Goal: Task Accomplishment & Management: Use online tool/utility

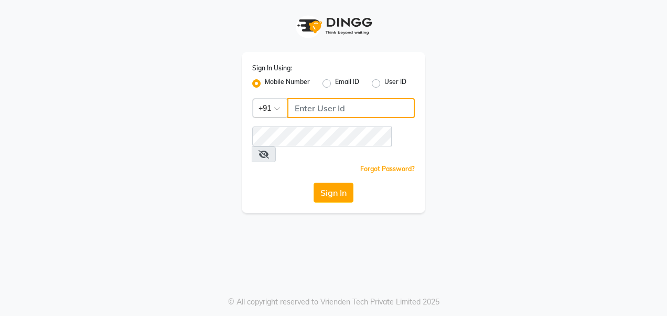
type input "8879795511"
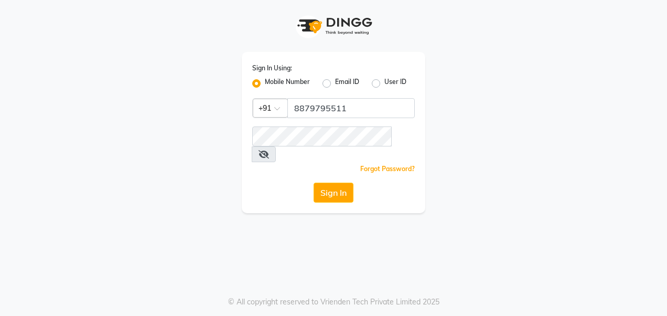
click at [344, 182] on button "Sign In" at bounding box center [333, 192] width 40 height 20
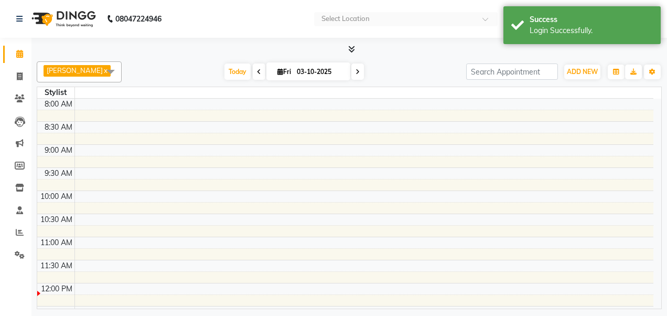
select select "en"
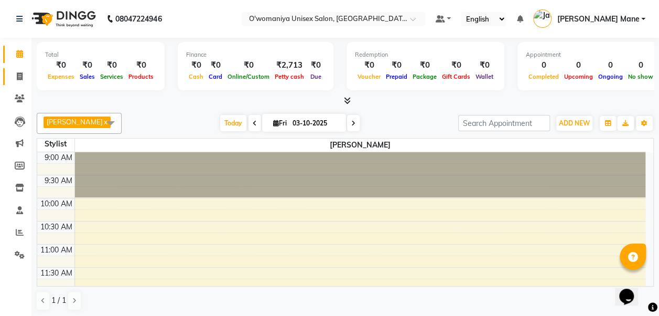
click at [18, 83] on link "Invoice" at bounding box center [15, 76] width 25 height 17
select select "service"
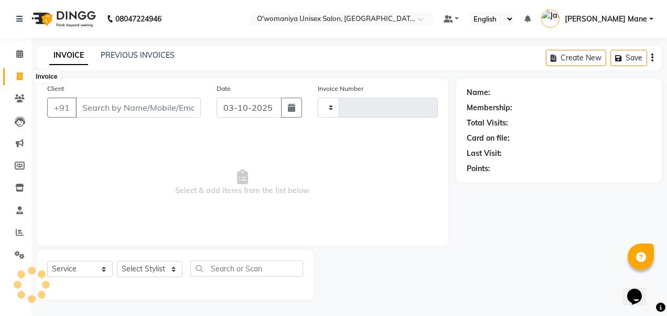
type input "0146"
select select "6581"
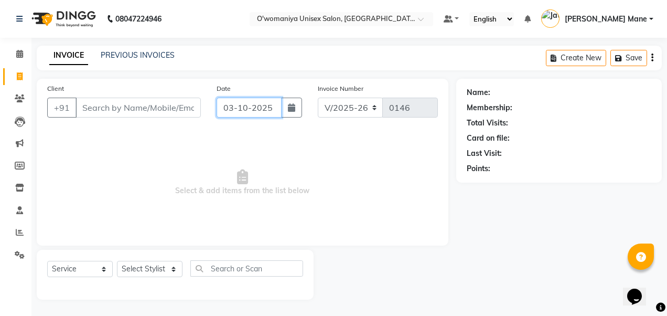
click at [237, 113] on input "03-10-2025" at bounding box center [249, 107] width 66 height 20
select select "10"
select select "2025"
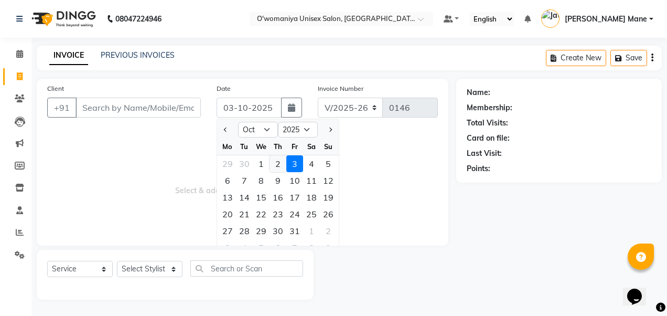
click at [275, 162] on div "2" at bounding box center [277, 163] width 17 height 17
type input "02-10-2025"
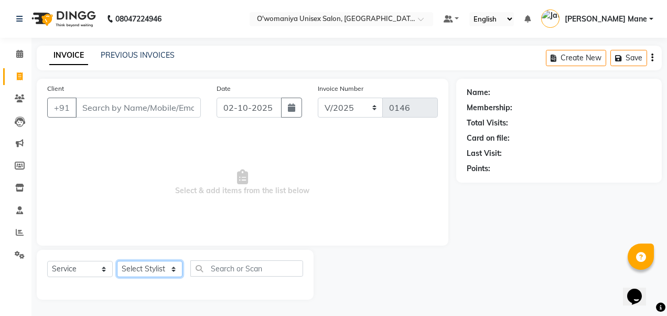
click at [159, 270] on select "Select Stylist [PERSON_NAME] [PERSON_NAME] Mane kajal [PERSON_NAME] [PERSON_NAM…" at bounding box center [150, 268] width 66 height 16
click at [313, 223] on span "Select & add items from the list below" at bounding box center [242, 182] width 390 height 105
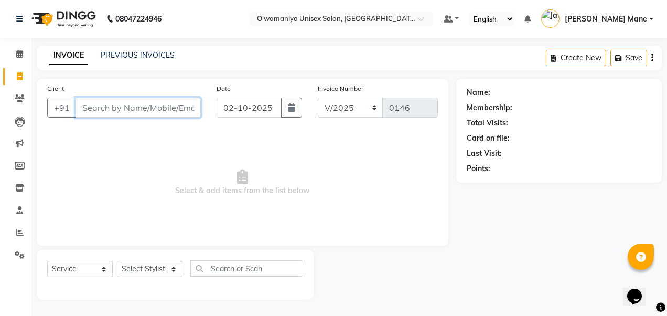
click at [128, 114] on input "Client" at bounding box center [137, 107] width 125 height 20
type input "p"
type input "9820198836"
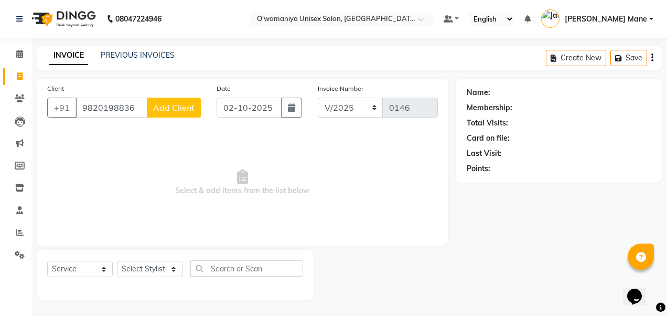
click at [184, 107] on span "Add Client" at bounding box center [173, 107] width 41 height 10
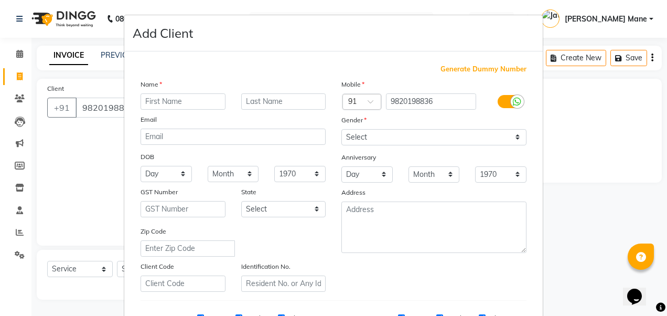
click at [184, 93] on input "text" at bounding box center [182, 101] width 85 height 16
click at [165, 99] on input "text" at bounding box center [182, 101] width 85 height 16
type input "priyanka"
click at [363, 130] on select "Select [DEMOGRAPHIC_DATA] [DEMOGRAPHIC_DATA] Other Prefer Not To Say" at bounding box center [433, 137] width 185 height 16
select select "[DEMOGRAPHIC_DATA]"
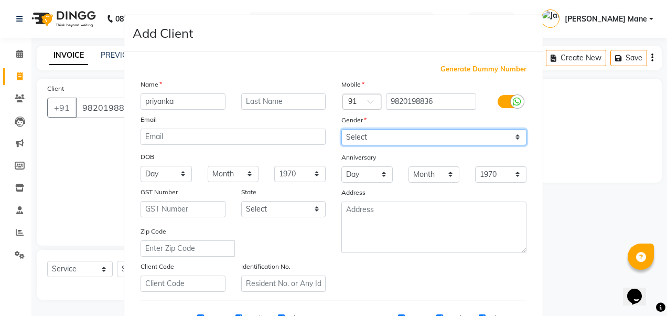
click at [341, 129] on select "Select [DEMOGRAPHIC_DATA] [DEMOGRAPHIC_DATA] Other Prefer Not To Say" at bounding box center [433, 137] width 185 height 16
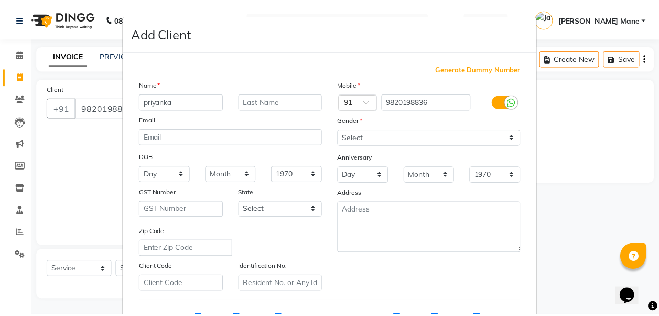
scroll to position [167, 0]
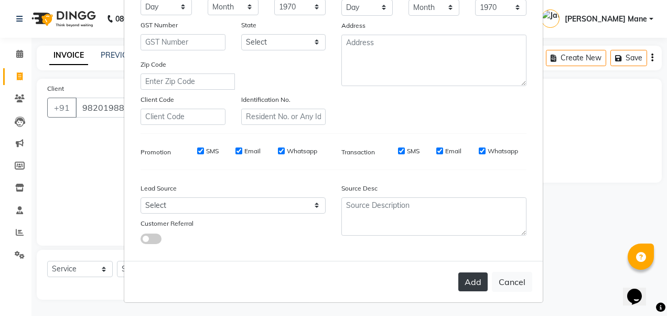
click at [468, 282] on button "Add" at bounding box center [472, 281] width 29 height 19
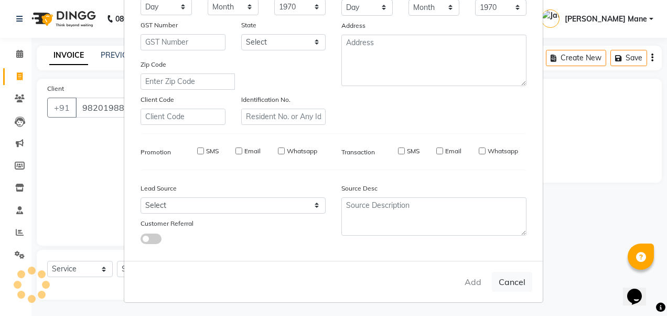
select select
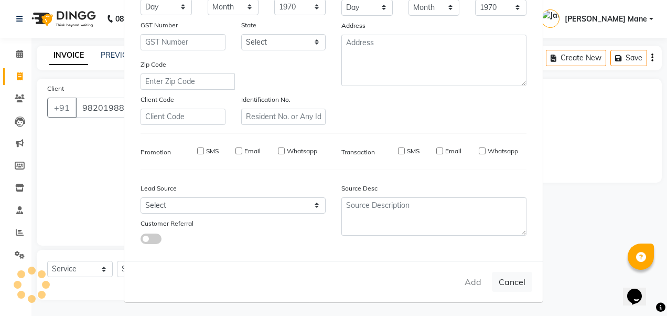
select select
checkbox input "false"
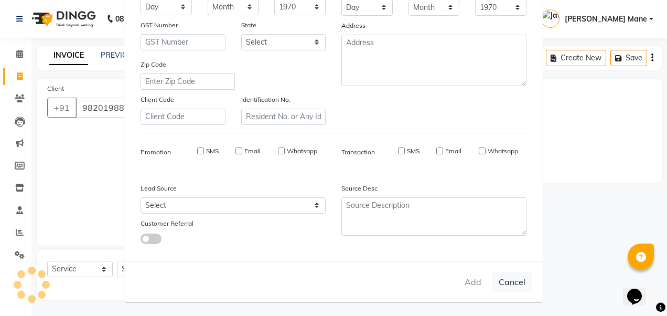
checkbox input "false"
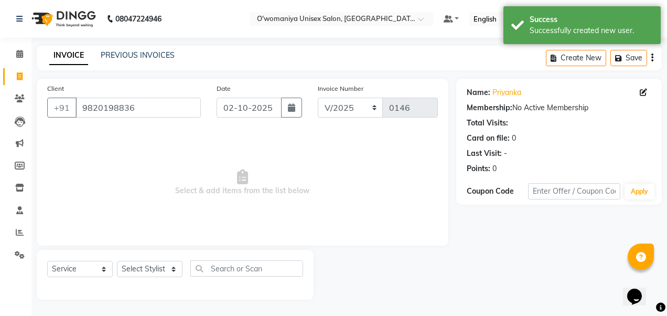
click at [152, 278] on div "Select Service Product Membership Package Voucher Prepaid Gift Card Select Styl…" at bounding box center [175, 272] width 256 height 25
click at [155, 265] on select "Select Stylist [PERSON_NAME] [PERSON_NAME] Mane kajal [PERSON_NAME] [PERSON_NAM…" at bounding box center [150, 268] width 66 height 16
select select "79444"
click at [117, 260] on select "Select Stylist [PERSON_NAME] [PERSON_NAME] Mane kajal [PERSON_NAME] [PERSON_NAM…" at bounding box center [150, 268] width 66 height 16
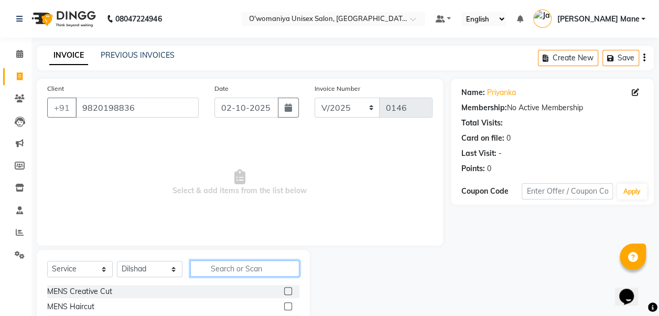
click at [231, 263] on input "text" at bounding box center [244, 268] width 109 height 16
click at [229, 264] on input "text" at bounding box center [244, 268] width 109 height 16
click at [138, 61] on div "INVOICE PREVIOUS INVOICES Create New Save" at bounding box center [345, 58] width 617 height 25
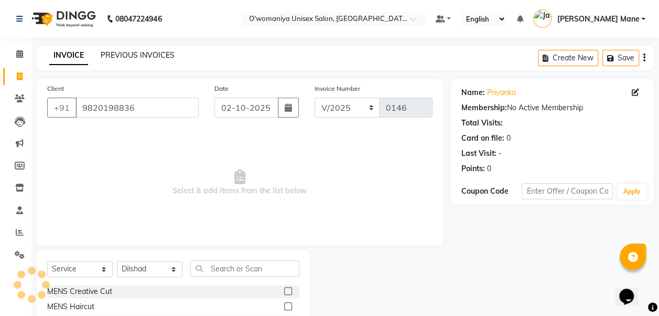
click at [142, 54] on link "PREVIOUS INVOICES" at bounding box center [138, 54] width 74 height 9
drag, startPoint x: 148, startPoint y: 48, endPoint x: 153, endPoint y: 64, distance: 16.4
click at [153, 64] on div "INVOICE PREVIOUS INVOICES Create New Save" at bounding box center [345, 58] width 617 height 25
click at [132, 60] on div "PREVIOUS INVOICES" at bounding box center [138, 55] width 74 height 11
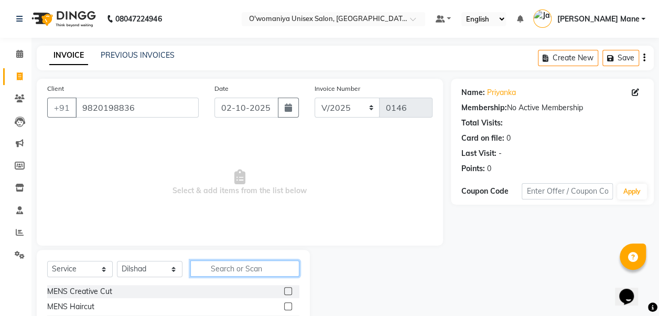
click at [212, 270] on input "text" at bounding box center [244, 268] width 109 height 16
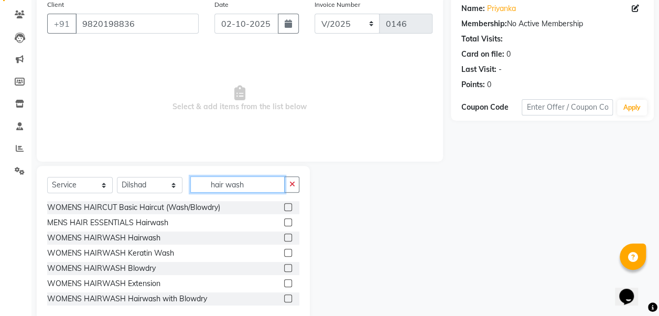
scroll to position [104, 0]
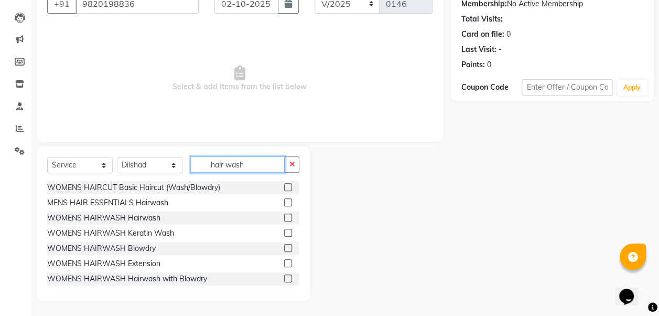
type input "hair wash"
click at [284, 231] on label at bounding box center [288, 233] width 8 height 8
click at [284, 231] on input "checkbox" at bounding box center [287, 233] width 7 height 7
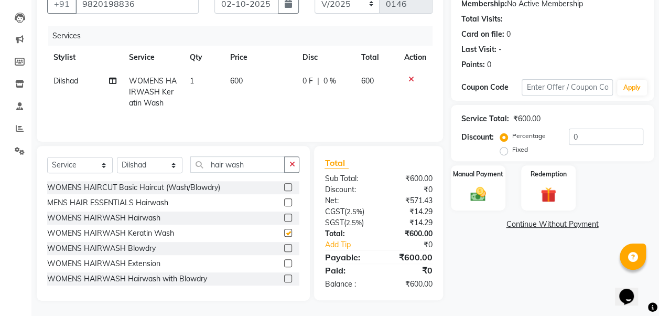
checkbox input "false"
click at [245, 80] on td "600" at bounding box center [260, 92] width 72 height 46
select select "79444"
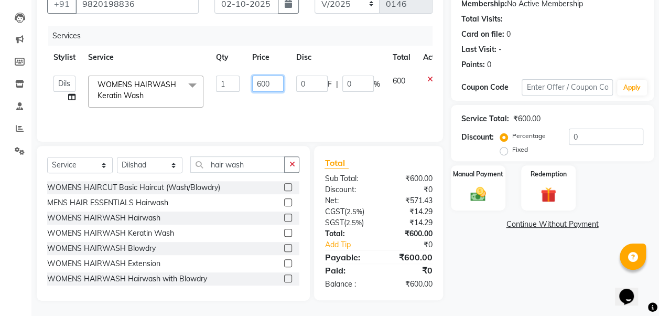
click at [259, 84] on input "600" at bounding box center [267, 83] width 31 height 16
type input "1000"
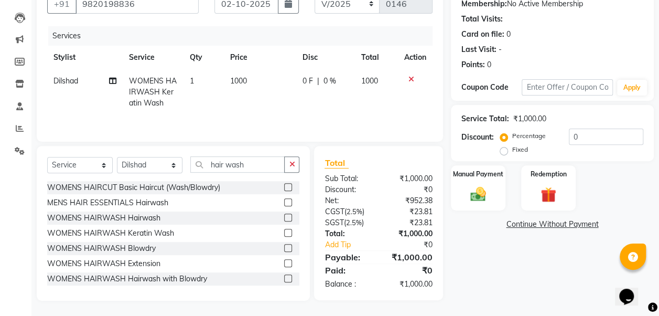
click at [328, 77] on span "0 %" at bounding box center [329, 80] width 13 height 11
select select "79444"
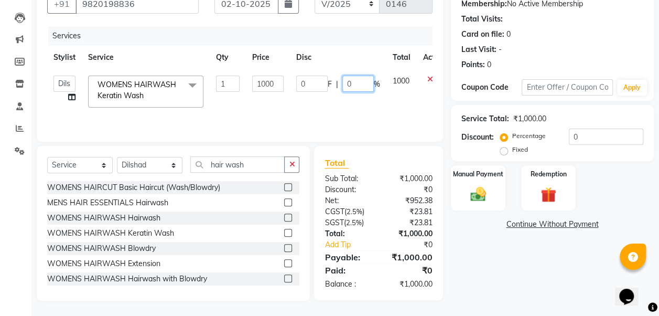
click at [356, 84] on input "0" at bounding box center [357, 83] width 31 height 16
type input "20"
click at [390, 110] on td "1000" at bounding box center [401, 91] width 30 height 45
select select "79444"
click at [482, 187] on img at bounding box center [478, 193] width 26 height 19
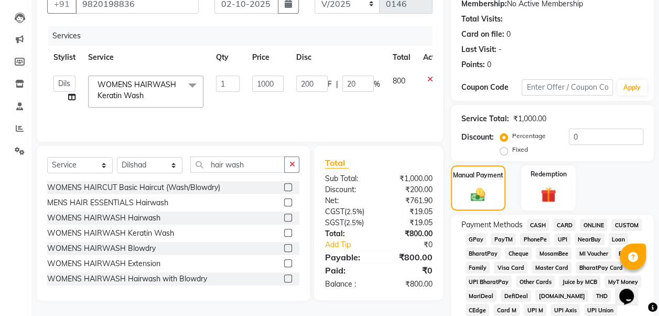
click at [566, 222] on span "CARD" at bounding box center [564, 225] width 23 height 12
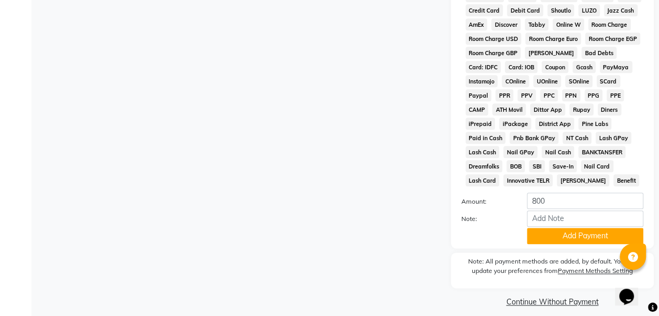
scroll to position [502, 0]
click at [577, 238] on button "Add Payment" at bounding box center [585, 235] width 116 height 16
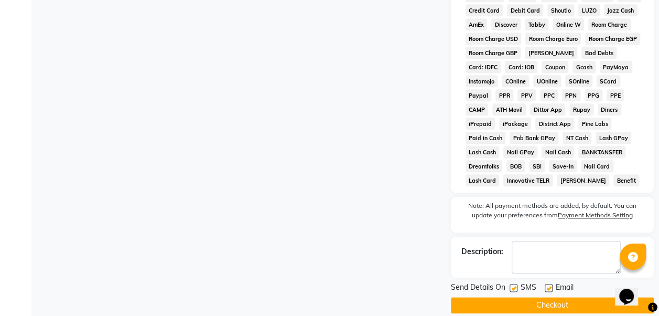
click at [572, 308] on button "Checkout" at bounding box center [552, 305] width 203 height 16
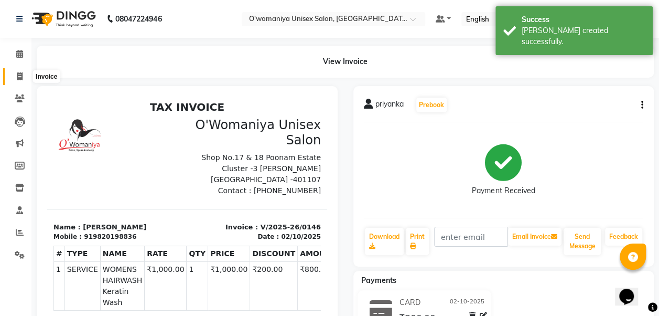
click at [19, 73] on icon at bounding box center [20, 76] width 6 height 8
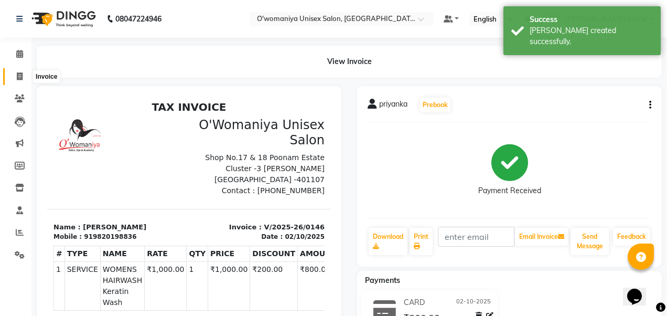
select select "6581"
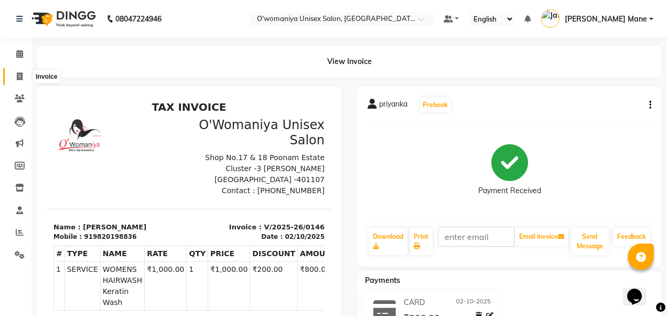
select select "service"
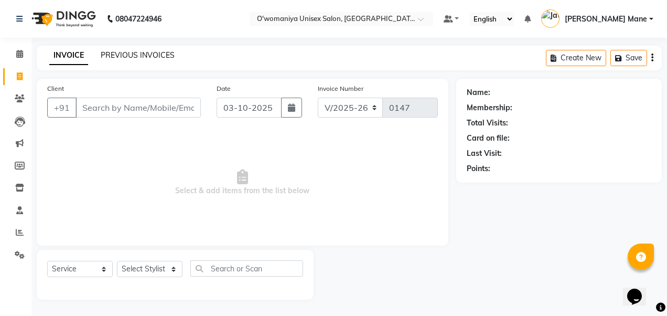
click at [134, 51] on link "PREVIOUS INVOICES" at bounding box center [138, 54] width 74 height 9
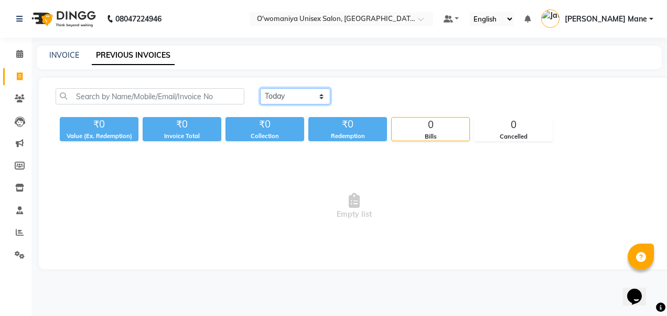
click at [309, 94] on select "[DATE] [DATE] Custom Range" at bounding box center [295, 96] width 70 height 16
select select "[DATE]"
click at [260, 88] on select "[DATE] [DATE] Custom Range" at bounding box center [295, 96] width 70 height 16
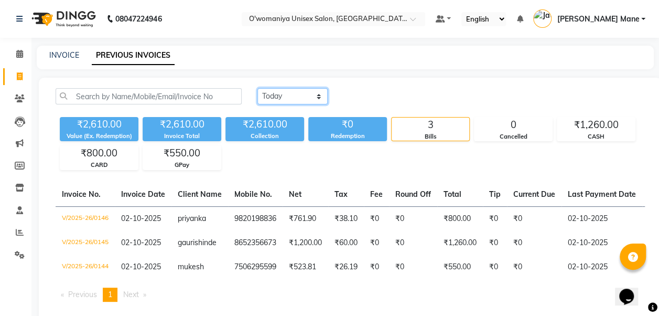
scroll to position [27, 0]
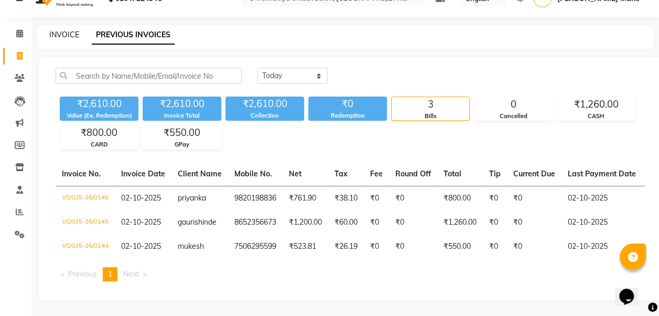
click at [67, 32] on link "INVOICE" at bounding box center [64, 34] width 30 height 9
select select "service"
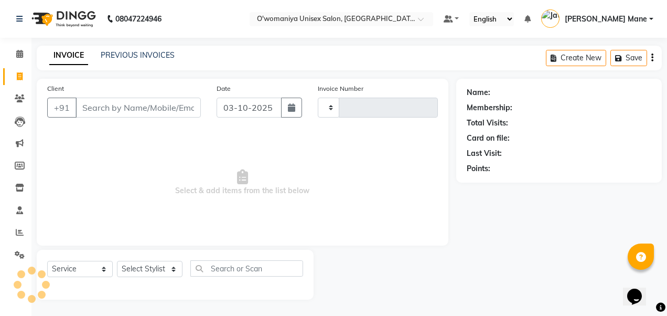
type input "0147"
select select "6581"
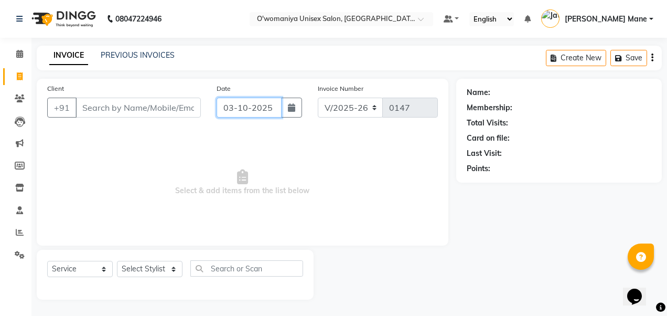
click at [264, 111] on input "03-10-2025" at bounding box center [249, 107] width 66 height 20
select select "10"
select select "2025"
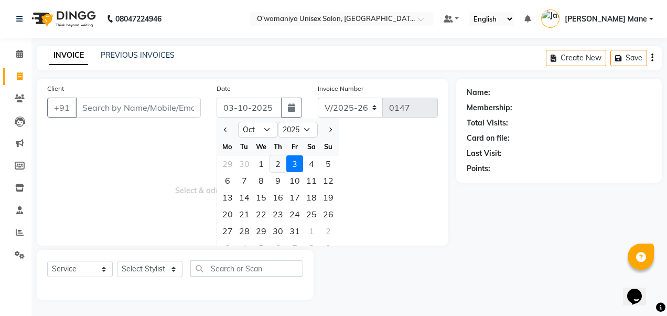
click at [277, 157] on div "2" at bounding box center [277, 163] width 17 height 17
type input "02-10-2025"
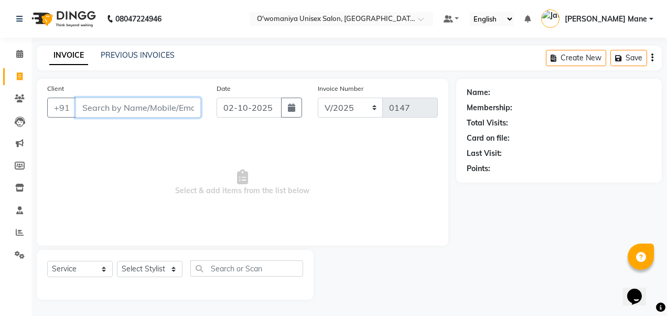
click at [112, 108] on input "Client" at bounding box center [137, 107] width 125 height 20
type input "c"
type input "9004072043"
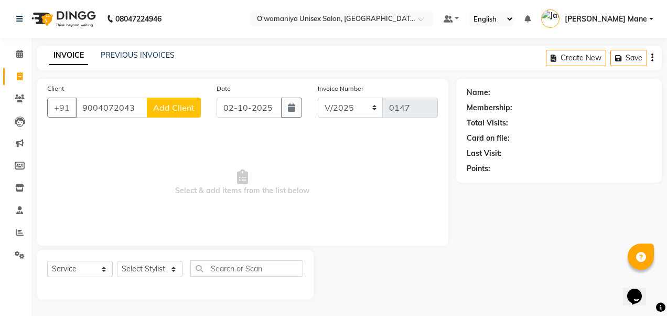
click at [180, 110] on span "Add Client" at bounding box center [173, 107] width 41 height 10
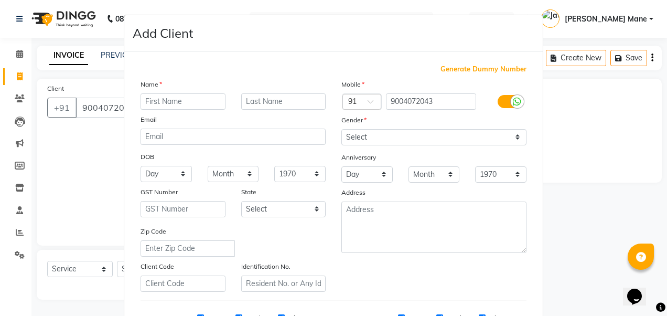
click at [179, 106] on input "text" at bounding box center [182, 101] width 85 height 16
type input "t"
type input "chetna"
click at [400, 138] on select "Select [DEMOGRAPHIC_DATA] [DEMOGRAPHIC_DATA] Other Prefer Not To Say" at bounding box center [433, 137] width 185 height 16
click at [341, 129] on select "Select [DEMOGRAPHIC_DATA] [DEMOGRAPHIC_DATA] Other Prefer Not To Say" at bounding box center [433, 137] width 185 height 16
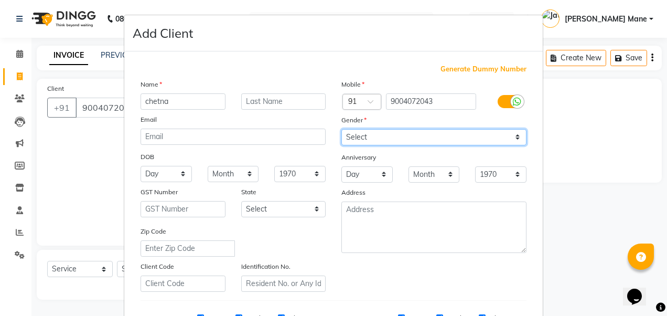
click at [395, 139] on select "Select [DEMOGRAPHIC_DATA] [DEMOGRAPHIC_DATA] Other Prefer Not To Say" at bounding box center [433, 137] width 185 height 16
select select "[DEMOGRAPHIC_DATA]"
click at [341, 129] on select "Select [DEMOGRAPHIC_DATA] [DEMOGRAPHIC_DATA] Other Prefer Not To Say" at bounding box center [433, 137] width 185 height 16
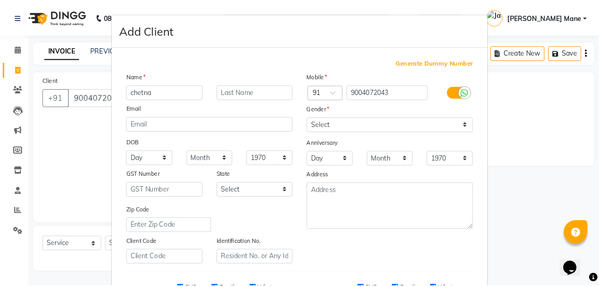
scroll to position [167, 0]
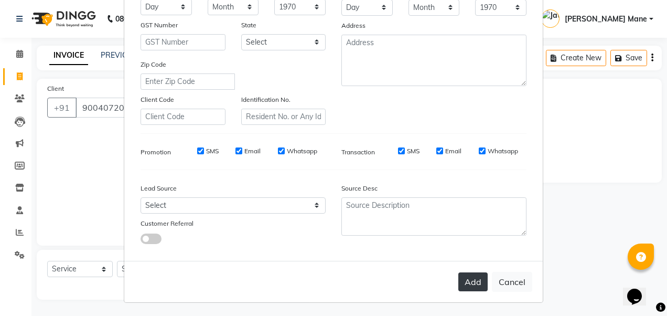
click at [462, 287] on button "Add" at bounding box center [472, 281] width 29 height 19
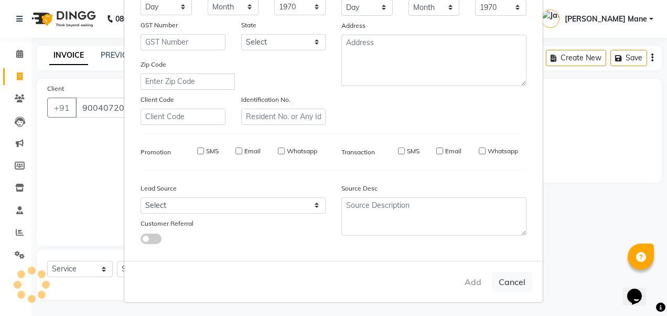
select select
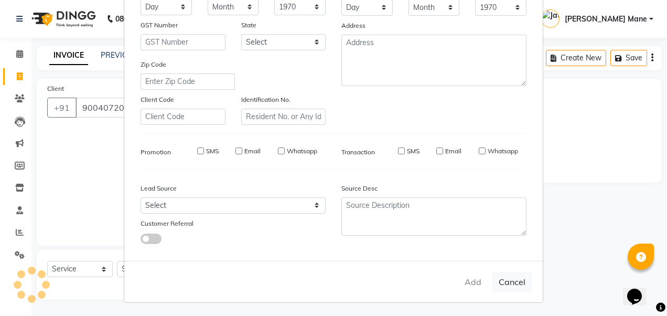
select select
checkbox input "false"
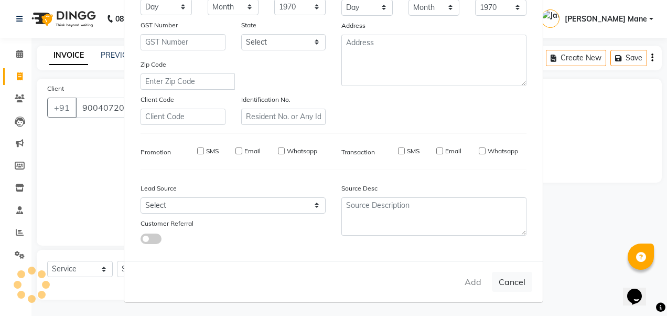
checkbox input "false"
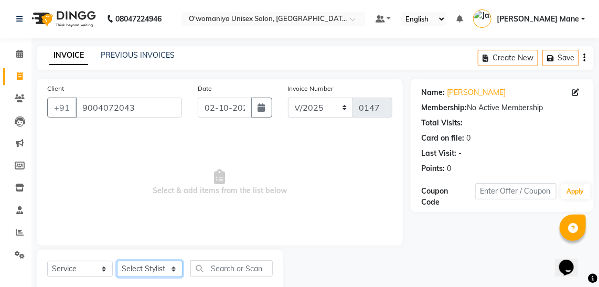
click at [155, 265] on select "Select Stylist [PERSON_NAME] [PERSON_NAME] Mane kajal [PERSON_NAME] [PERSON_NAM…" at bounding box center [150, 268] width 66 height 16
select select "53029"
click at [117, 260] on select "Select Stylist [PERSON_NAME] [PERSON_NAME] Mane kajal [PERSON_NAME] [PERSON_NAM…" at bounding box center [150, 268] width 66 height 16
click at [216, 267] on input "text" at bounding box center [231, 268] width 82 height 16
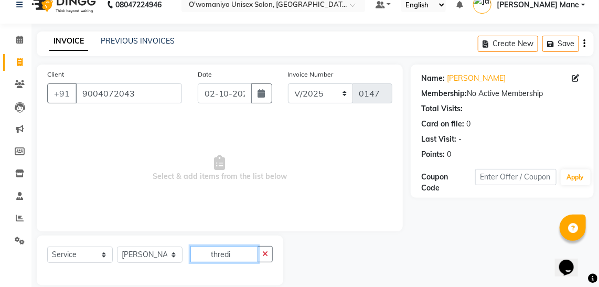
scroll to position [27, 0]
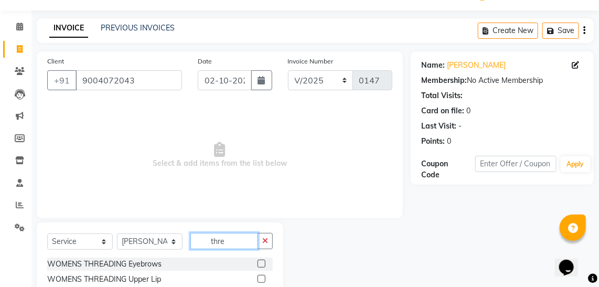
type input "thre"
click at [257, 259] on label at bounding box center [261, 263] width 8 height 8
click at [257, 260] on input "checkbox" at bounding box center [260, 263] width 7 height 7
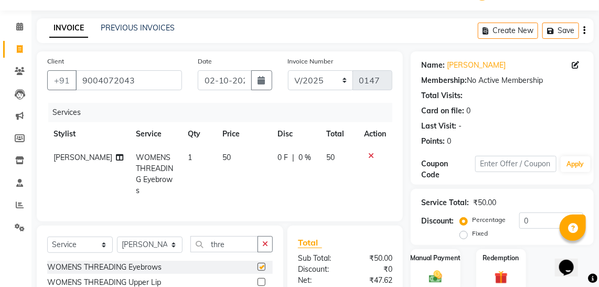
checkbox input "false"
click at [257, 278] on label at bounding box center [261, 282] width 8 height 8
click at [257, 279] on input "checkbox" at bounding box center [260, 282] width 7 height 7
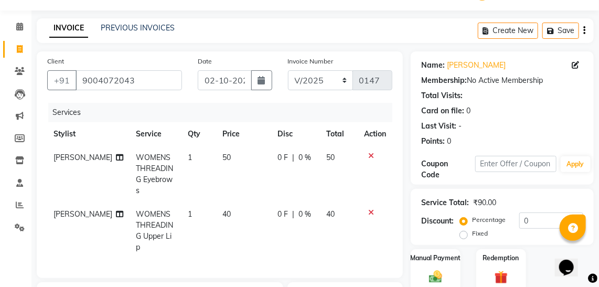
checkbox input "false"
click at [222, 209] on span "40" at bounding box center [226, 213] width 8 height 9
select select "53029"
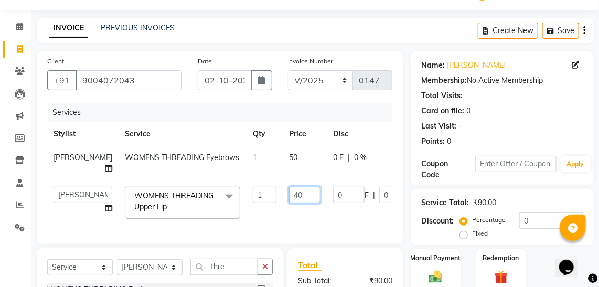
click at [289, 196] on input "40" at bounding box center [304, 195] width 31 height 16
type input "50"
click at [312, 228] on div "Services Stylist Service Qty Price Disc Total Action [PERSON_NAME] WOMENS THREA…" at bounding box center [219, 168] width 345 height 131
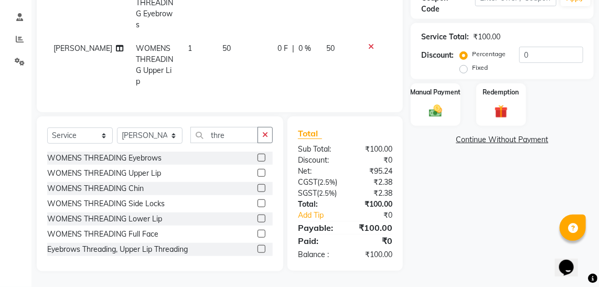
scroll to position [2, 0]
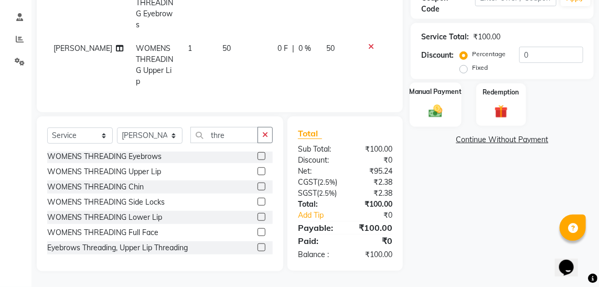
click at [434, 103] on img at bounding box center [435, 111] width 23 height 16
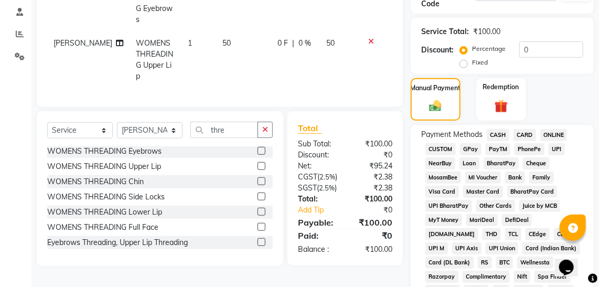
click at [502, 133] on span "CASH" at bounding box center [497, 135] width 23 height 12
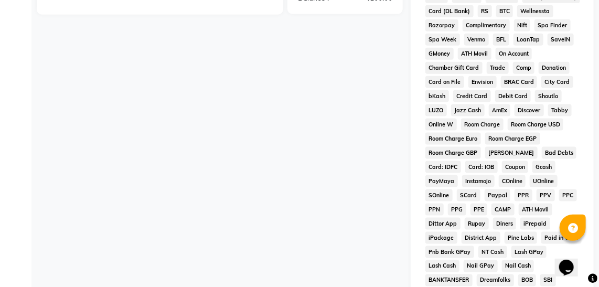
scroll to position [610, 0]
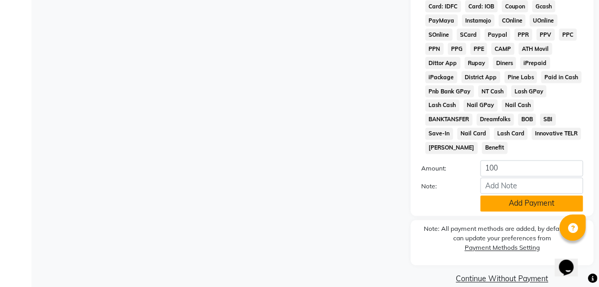
click at [499, 195] on button "Add Payment" at bounding box center [531, 203] width 103 height 16
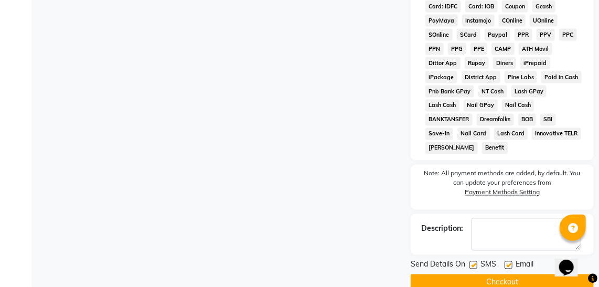
click at [490, 274] on button "Checkout" at bounding box center [501, 282] width 183 height 16
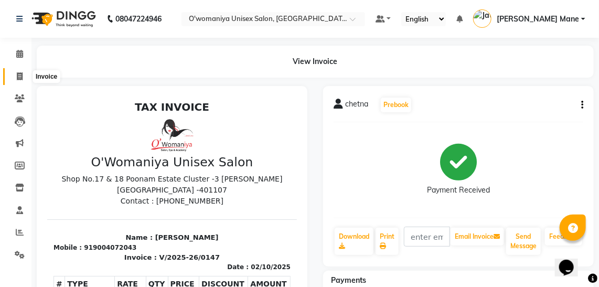
click at [23, 74] on span at bounding box center [19, 77] width 18 height 12
select select "service"
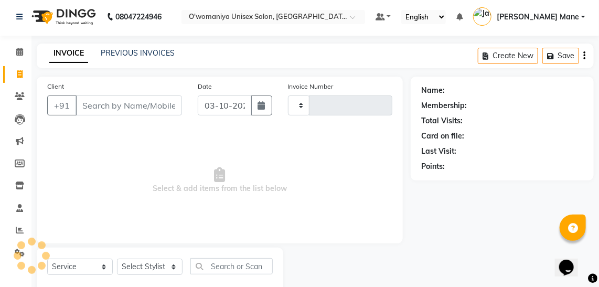
type input "0148"
select select "6581"
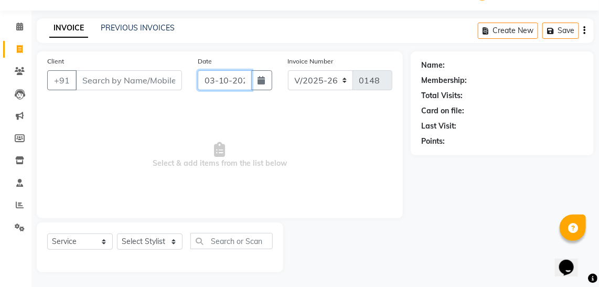
click at [215, 78] on input "03-10-2025" at bounding box center [225, 80] width 54 height 20
select select "10"
select select "2025"
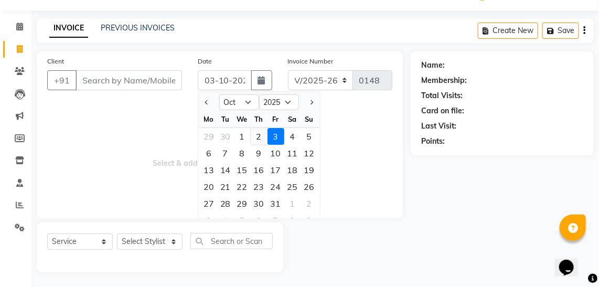
click at [253, 136] on div "2" at bounding box center [259, 136] width 17 height 17
type input "02-10-2025"
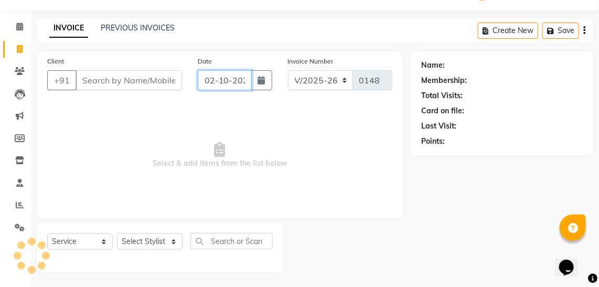
scroll to position [0, 6]
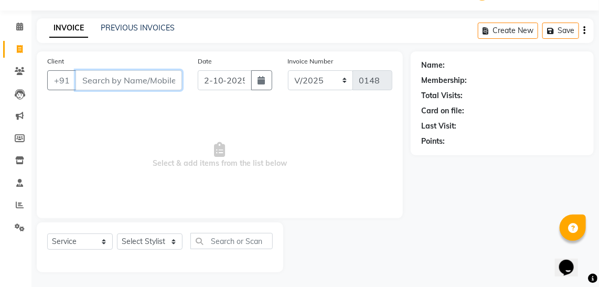
click at [99, 77] on input "Client" at bounding box center [128, 80] width 106 height 20
type input "h"
click at [126, 80] on input "7900177770" at bounding box center [101, 80] width 53 height 20
click at [117, 79] on input "7900177770" at bounding box center [101, 80] width 53 height 20
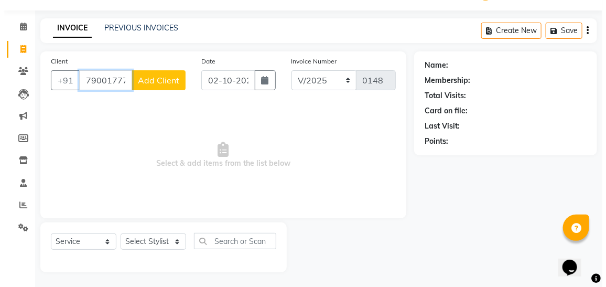
scroll to position [0, 8]
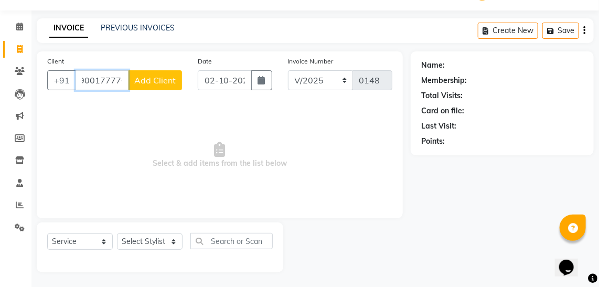
type input "7900177770"
click at [156, 80] on span "Add Client" at bounding box center [154, 80] width 41 height 10
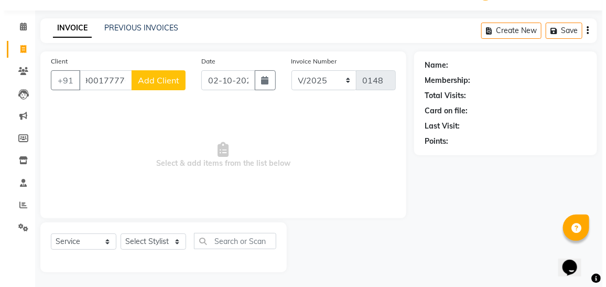
scroll to position [0, 0]
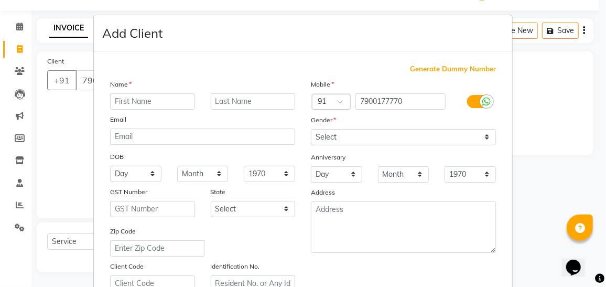
click at [156, 96] on input "text" at bounding box center [152, 101] width 85 height 16
type input "[PERSON_NAME]"
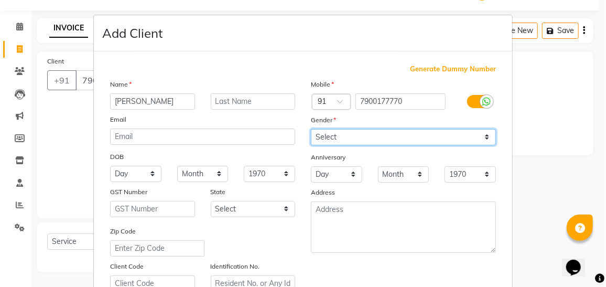
click at [333, 131] on select "Select [DEMOGRAPHIC_DATA] [DEMOGRAPHIC_DATA] Other Prefer Not To Say" at bounding box center [403, 137] width 185 height 16
select select "[DEMOGRAPHIC_DATA]"
click at [311, 129] on select "Select [DEMOGRAPHIC_DATA] [DEMOGRAPHIC_DATA] Other Prefer Not To Say" at bounding box center [403, 137] width 185 height 16
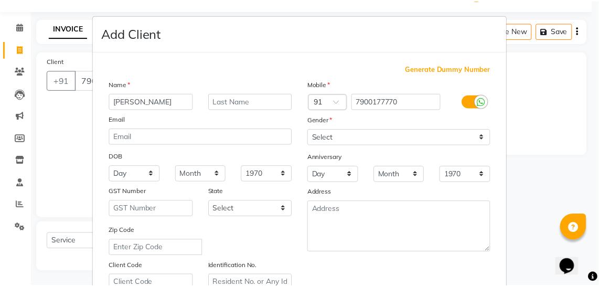
scroll to position [193, 0]
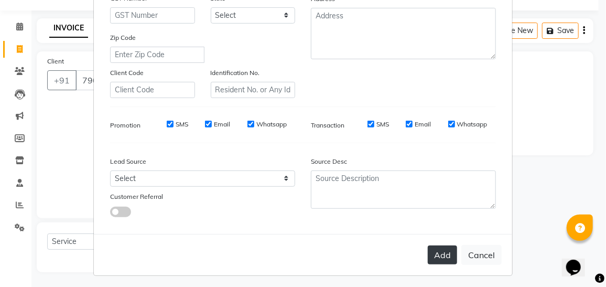
click at [444, 252] on button "Add" at bounding box center [442, 254] width 29 height 19
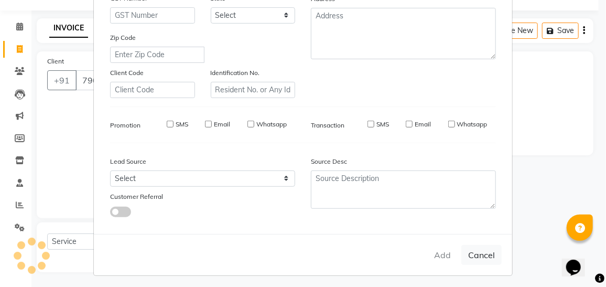
select select
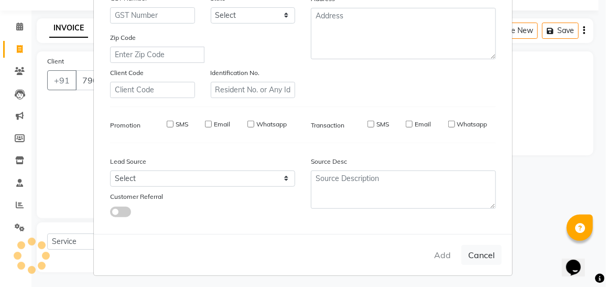
select select
checkbox input "false"
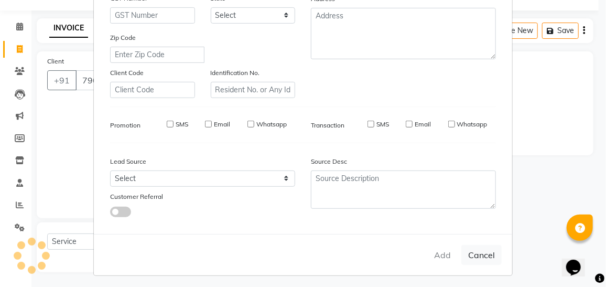
checkbox input "false"
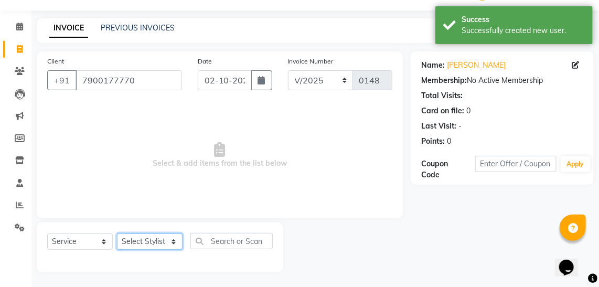
click at [153, 243] on select "Select Stylist [PERSON_NAME] [PERSON_NAME] Mane kajal [PERSON_NAME] [PERSON_NAM…" at bounding box center [150, 241] width 66 height 16
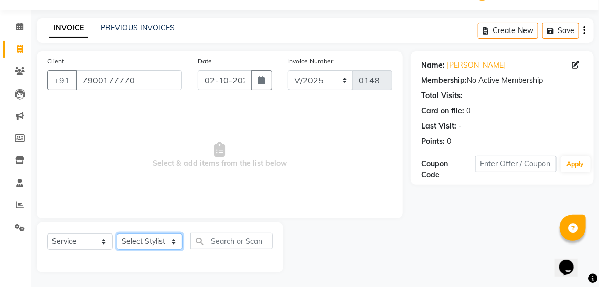
select select "79444"
click at [117, 233] on select "Select Stylist [PERSON_NAME] [PERSON_NAME] Mane kajal [PERSON_NAME] [PERSON_NAM…" at bounding box center [150, 241] width 66 height 16
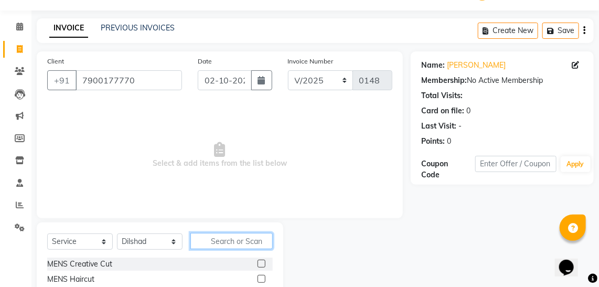
click at [209, 242] on input "text" at bounding box center [231, 241] width 82 height 16
type input "hair"
click at [257, 260] on label at bounding box center [261, 263] width 8 height 8
click at [257, 260] on input "checkbox" at bounding box center [260, 263] width 7 height 7
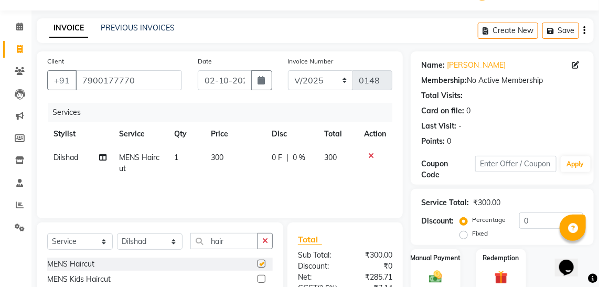
checkbox input "false"
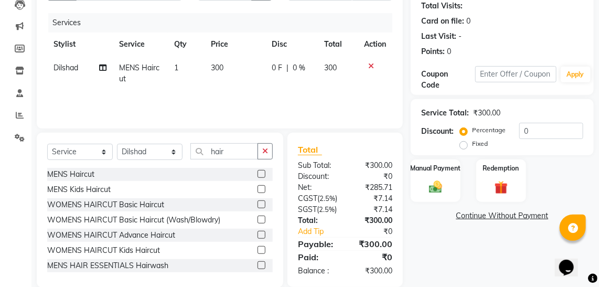
scroll to position [123, 0]
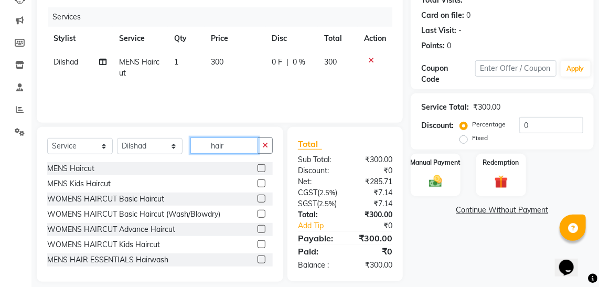
click at [240, 142] on input "hair" at bounding box center [224, 145] width 68 height 16
type input "h"
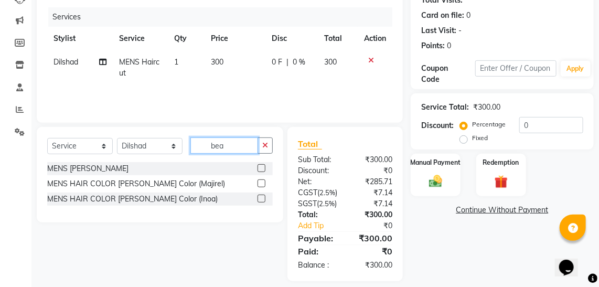
type input "bea"
drag, startPoint x: 267, startPoint y: 169, endPoint x: 263, endPoint y: 166, distance: 5.4
click at [263, 166] on div at bounding box center [264, 168] width 15 height 13
click at [263, 166] on label at bounding box center [261, 168] width 8 height 8
click at [263, 166] on input "checkbox" at bounding box center [260, 168] width 7 height 7
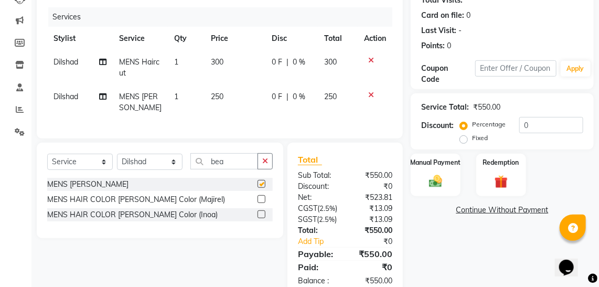
checkbox input "false"
click at [420, 188] on div "Manual Payment" at bounding box center [435, 175] width 52 height 45
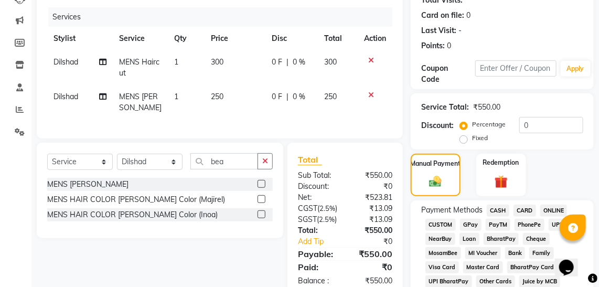
click at [497, 208] on span "CASH" at bounding box center [497, 210] width 23 height 12
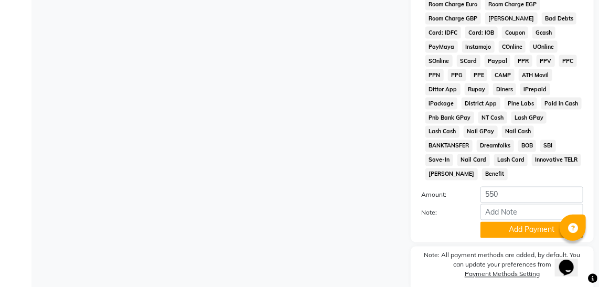
scroll to position [610, 0]
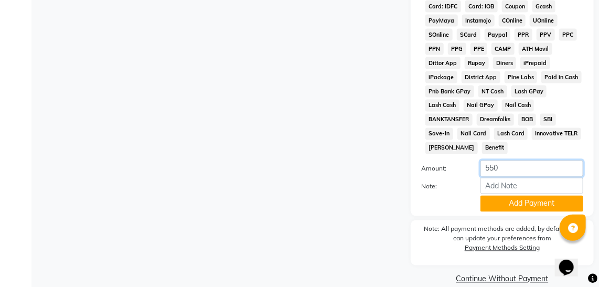
click at [533, 160] on input "550" at bounding box center [531, 168] width 103 height 16
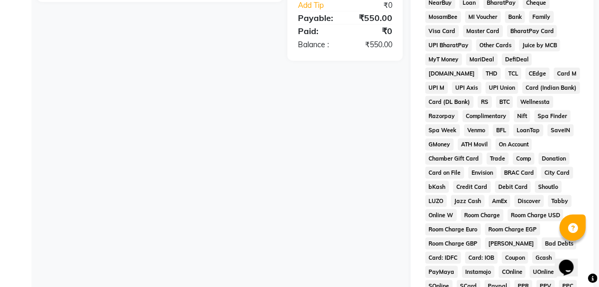
type input "500"
click at [595, 60] on div "Name: [PERSON_NAME] Membership: No Active Membership Total Visits: Card on file…" at bounding box center [505, 129] width 191 height 818
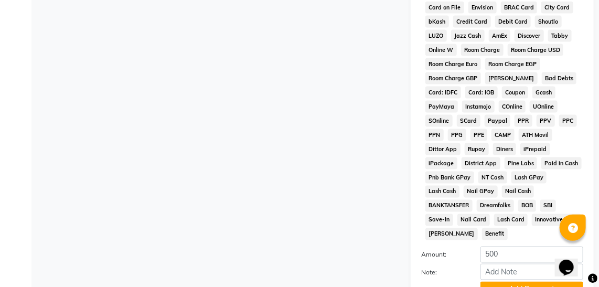
scroll to position [534, 0]
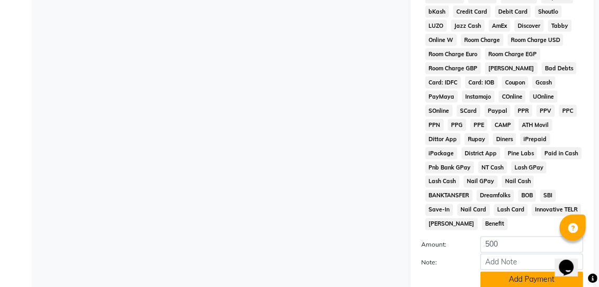
click at [526, 271] on button "Add Payment" at bounding box center [531, 279] width 103 height 16
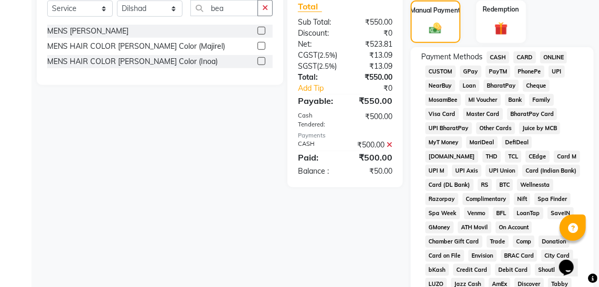
scroll to position [267, 0]
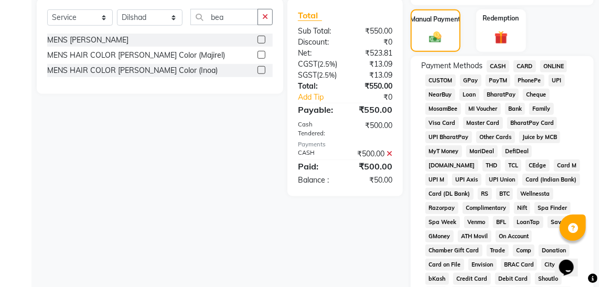
click at [465, 83] on span "GPay" at bounding box center [470, 80] width 21 height 12
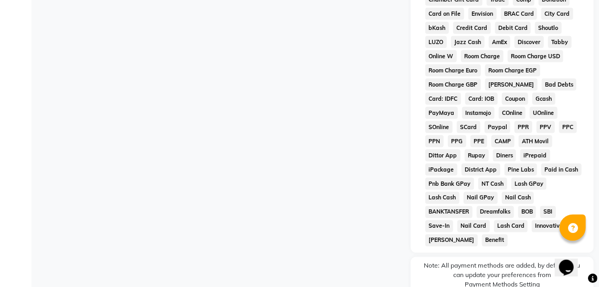
scroll to position [613, 0]
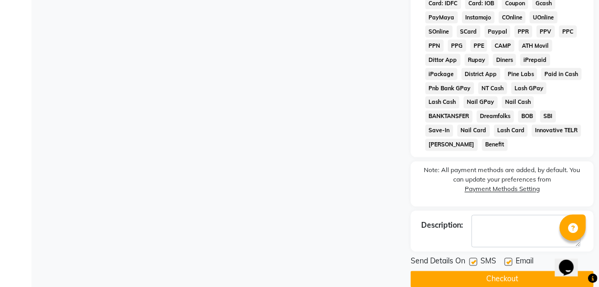
click at [480, 271] on button "Checkout" at bounding box center [501, 279] width 183 height 16
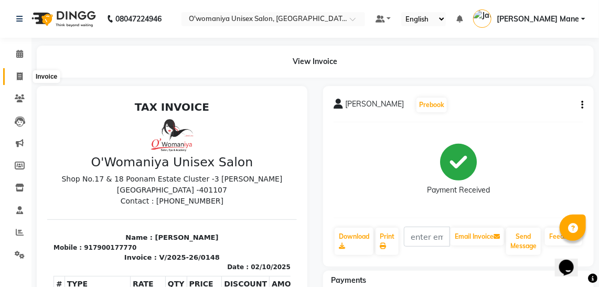
click at [17, 75] on icon at bounding box center [20, 76] width 6 height 8
select select "service"
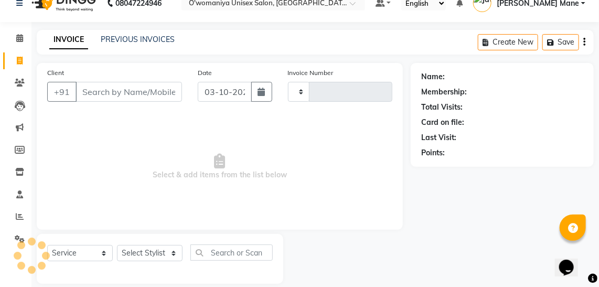
type input "0149"
select select "6581"
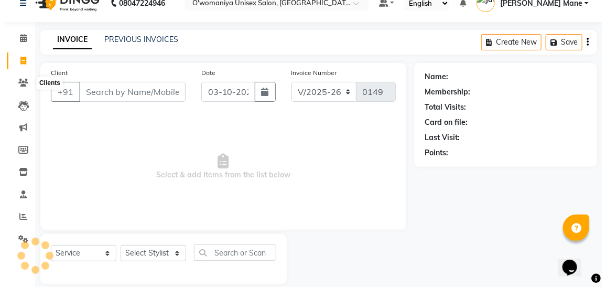
scroll to position [27, 0]
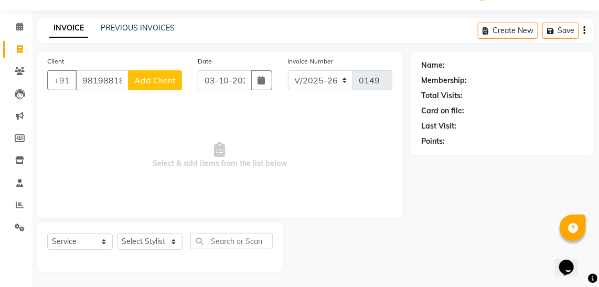
type input "9819881833"
click at [152, 83] on span "Add Client" at bounding box center [154, 80] width 41 height 10
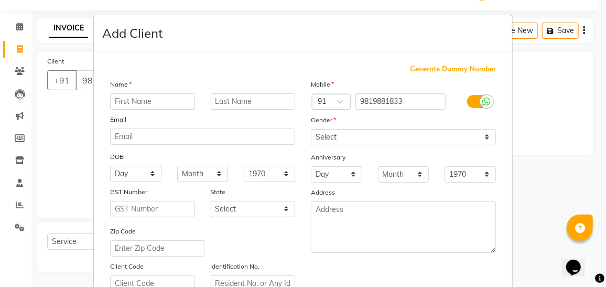
click at [160, 106] on input "text" at bounding box center [152, 101] width 85 height 16
type input "[PERSON_NAME]"
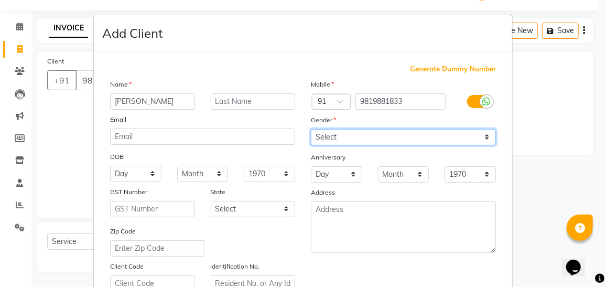
click at [331, 137] on select "Select [DEMOGRAPHIC_DATA] [DEMOGRAPHIC_DATA] Other Prefer Not To Say" at bounding box center [403, 137] width 185 height 16
select select "[DEMOGRAPHIC_DATA]"
click at [311, 129] on select "Select [DEMOGRAPHIC_DATA] [DEMOGRAPHIC_DATA] Other Prefer Not To Say" at bounding box center [403, 137] width 185 height 16
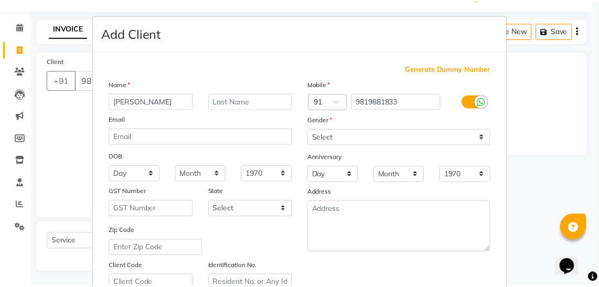
scroll to position [193, 0]
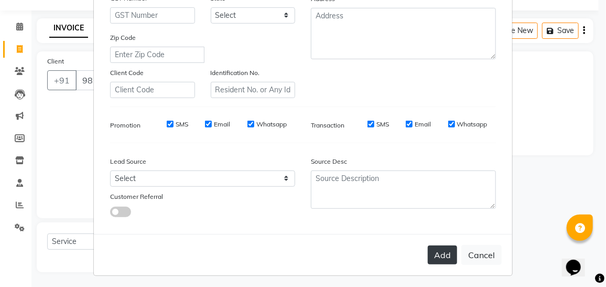
click at [434, 248] on button "Add" at bounding box center [442, 254] width 29 height 19
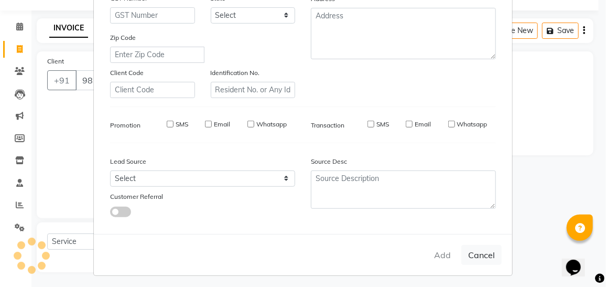
select select
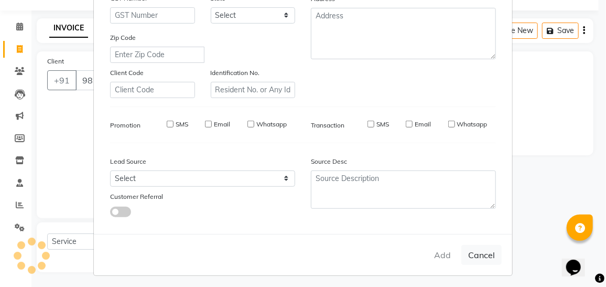
select select
checkbox input "false"
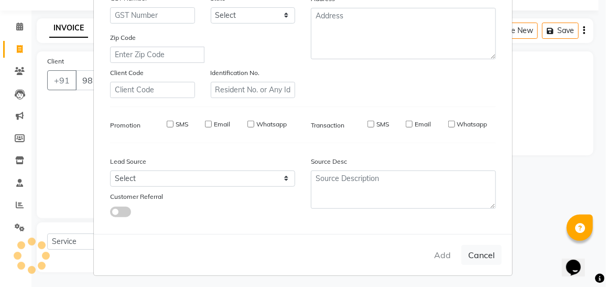
checkbox input "false"
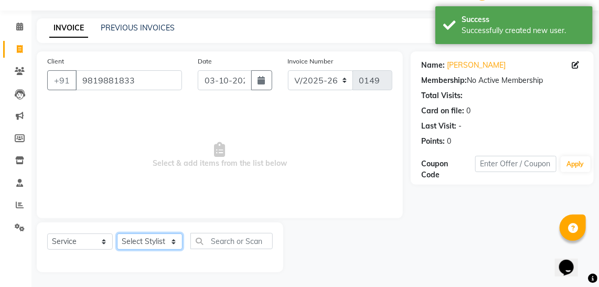
click at [140, 242] on select "Select Stylist [PERSON_NAME] [PERSON_NAME] Mane kajal [PERSON_NAME] [PERSON_NAM…" at bounding box center [150, 241] width 66 height 16
click at [272, 116] on span "Select & add items from the list below" at bounding box center [219, 155] width 345 height 105
click at [214, 75] on input "03-10-2025" at bounding box center [225, 80] width 54 height 20
select select "10"
select select "2025"
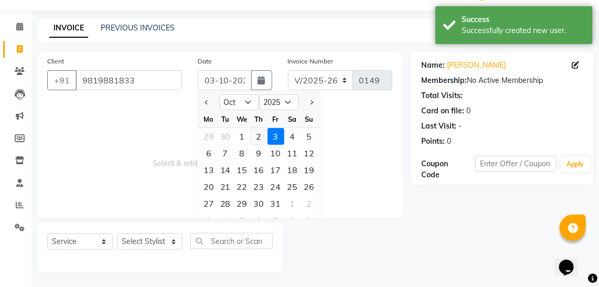
click at [261, 139] on div "2" at bounding box center [259, 136] width 17 height 17
type input "02-10-2025"
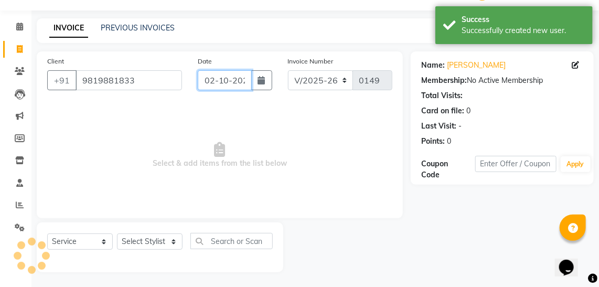
scroll to position [0, 6]
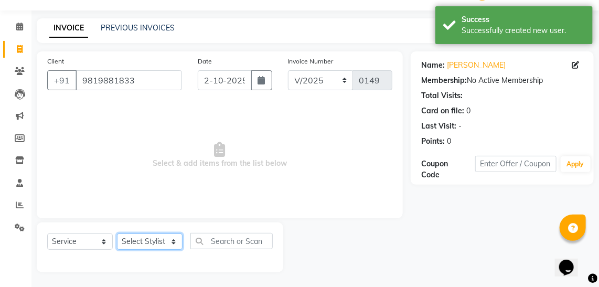
click at [147, 238] on select "Select Stylist [PERSON_NAME] [PERSON_NAME] Mane kajal [PERSON_NAME] [PERSON_NAM…" at bounding box center [150, 241] width 66 height 16
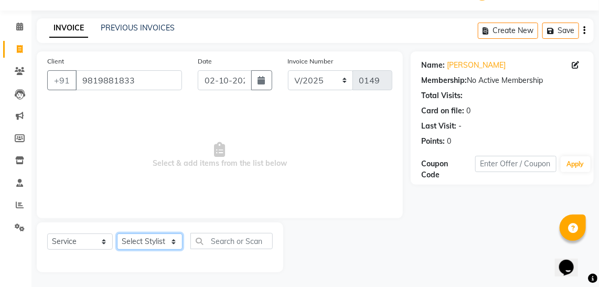
select select "79444"
click at [117, 233] on select "Select Stylist [PERSON_NAME] [PERSON_NAME] Mane kajal [PERSON_NAME] [PERSON_NAM…" at bounding box center [150, 241] width 66 height 16
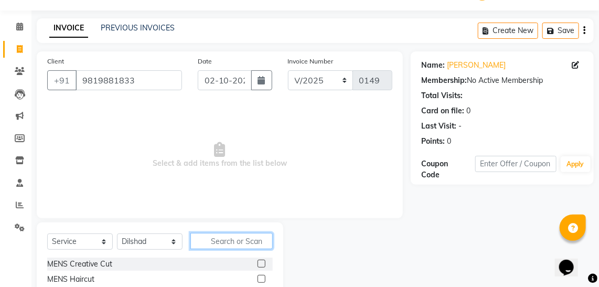
click at [213, 238] on input "text" at bounding box center [231, 241] width 82 height 16
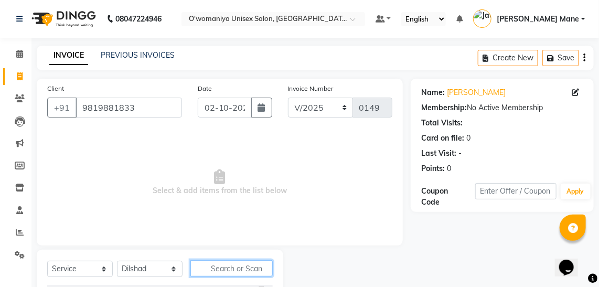
scroll to position [132, 0]
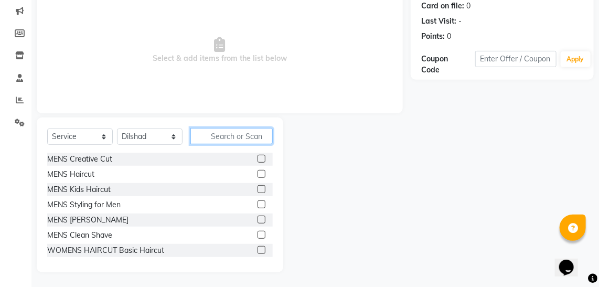
click at [243, 135] on input "text" at bounding box center [231, 136] width 82 height 16
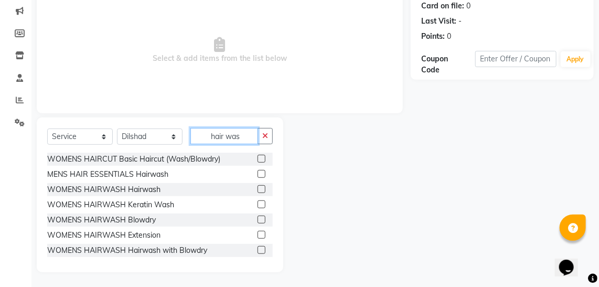
type input "hair was"
click at [176, 176] on div "MENS HAIR ESSENTIALS Hairwash" at bounding box center [159, 174] width 225 height 13
click at [257, 175] on label at bounding box center [261, 174] width 8 height 8
click at [257, 175] on input "checkbox" at bounding box center [260, 174] width 7 height 7
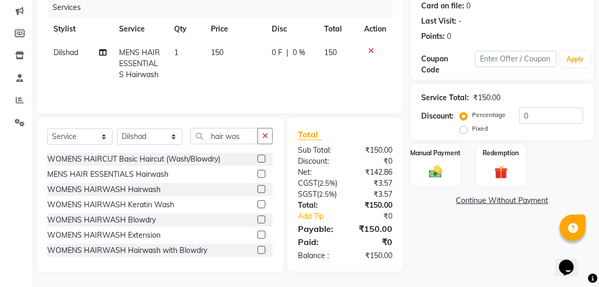
click at [257, 176] on label at bounding box center [261, 174] width 8 height 8
click at [257, 176] on input "checkbox" at bounding box center [260, 174] width 7 height 7
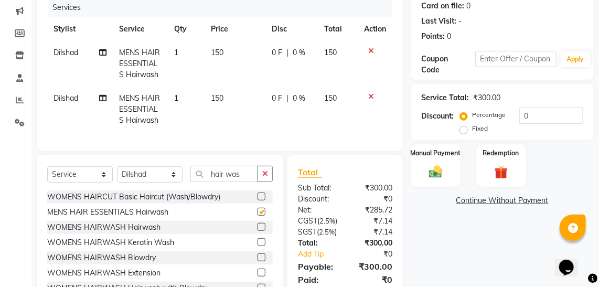
checkbox input "false"
click at [369, 96] on icon at bounding box center [371, 96] width 6 height 7
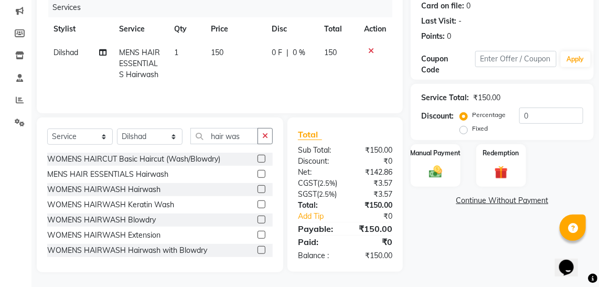
click at [368, 52] on icon at bounding box center [371, 50] width 6 height 7
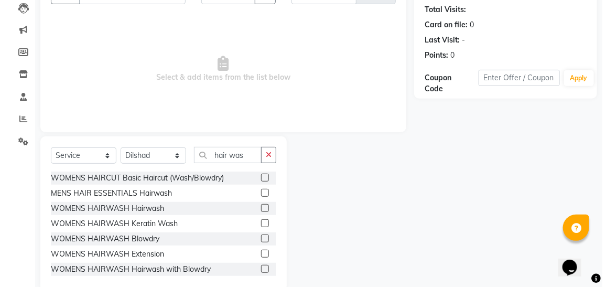
scroll to position [0, 0]
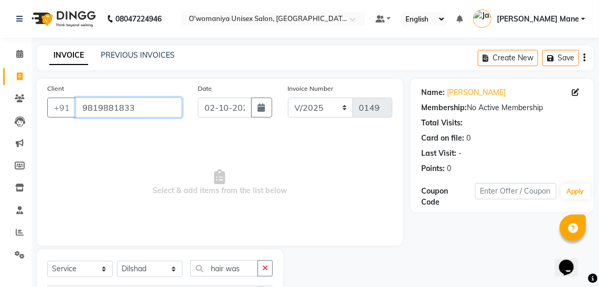
click at [148, 105] on input "9819881833" at bounding box center [128, 107] width 106 height 20
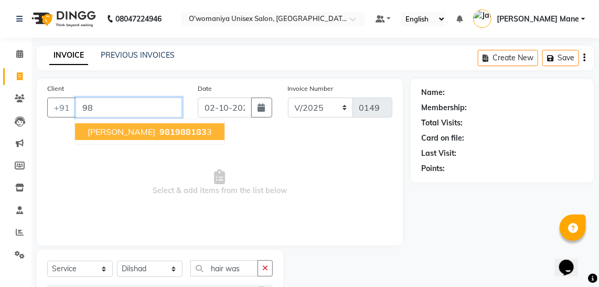
type input "9"
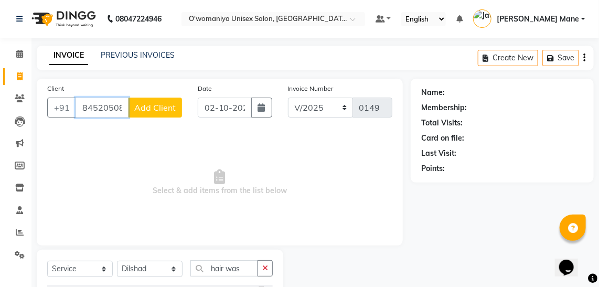
type input "8452050893"
click at [159, 104] on span "Add Client" at bounding box center [154, 107] width 41 height 10
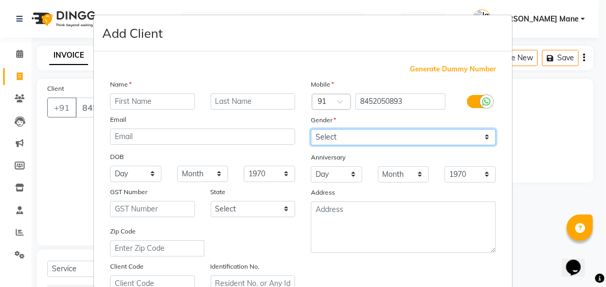
click at [361, 136] on select "Select [DEMOGRAPHIC_DATA] [DEMOGRAPHIC_DATA] Other Prefer Not To Say" at bounding box center [403, 137] width 185 height 16
click at [311, 129] on select "Select [DEMOGRAPHIC_DATA] [DEMOGRAPHIC_DATA] Other Prefer Not To Say" at bounding box center [403, 137] width 185 height 16
click at [331, 137] on select "Select [DEMOGRAPHIC_DATA] [DEMOGRAPHIC_DATA] Other Prefer Not To Say" at bounding box center [403, 137] width 185 height 16
select select "[DEMOGRAPHIC_DATA]"
click at [311, 129] on select "Select [DEMOGRAPHIC_DATA] [DEMOGRAPHIC_DATA] Other Prefer Not To Say" at bounding box center [403, 137] width 185 height 16
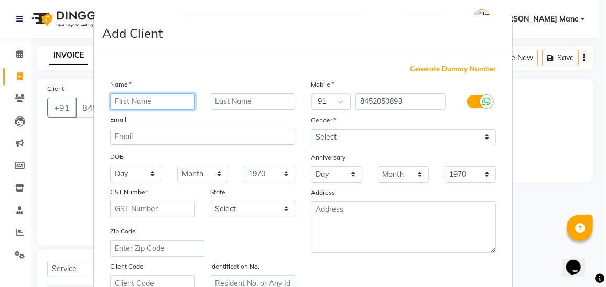
click at [156, 100] on input "text" at bounding box center [152, 101] width 85 height 16
type input "somaiya"
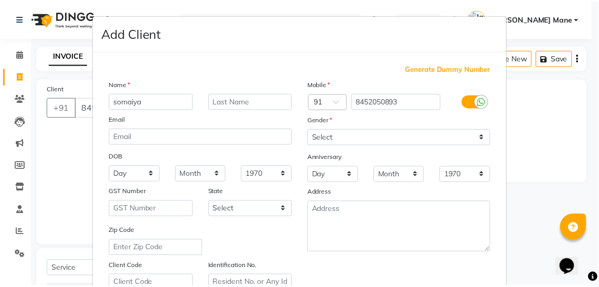
scroll to position [193, 0]
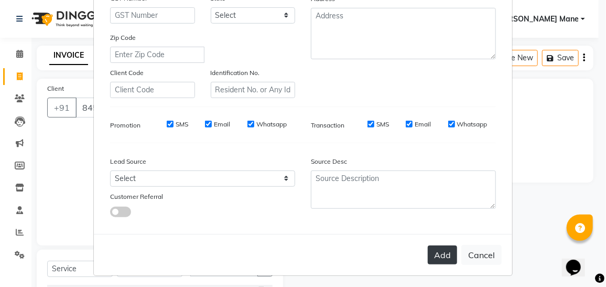
click at [434, 250] on button "Add" at bounding box center [442, 254] width 29 height 19
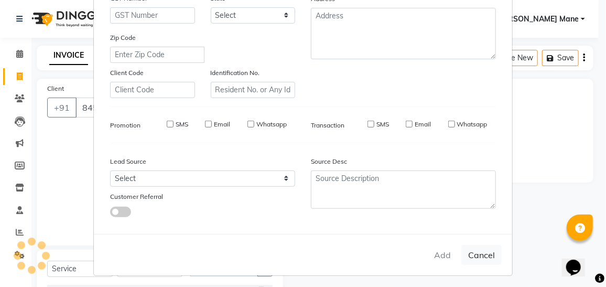
select select
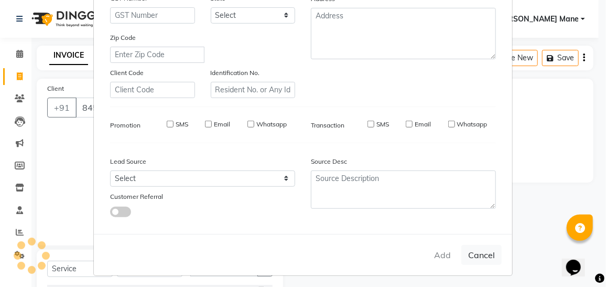
select select
checkbox input "false"
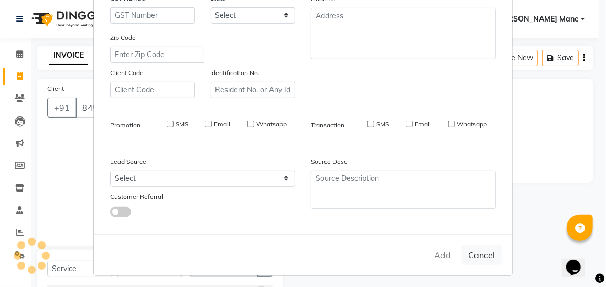
checkbox input "false"
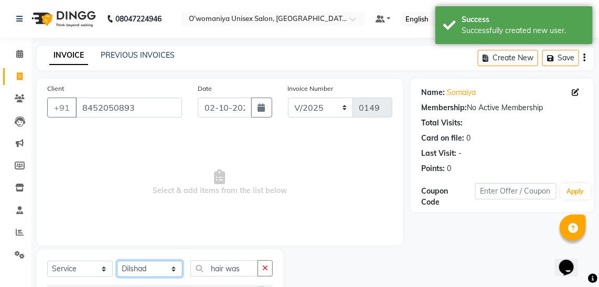
click at [160, 270] on select "Select Stylist [PERSON_NAME] [PERSON_NAME] Mane kajal [PERSON_NAME] [PERSON_NAM…" at bounding box center [150, 268] width 66 height 16
click at [117, 260] on select "Select Stylist [PERSON_NAME] [PERSON_NAME] Mane kajal [PERSON_NAME] [PERSON_NAM…" at bounding box center [150, 268] width 66 height 16
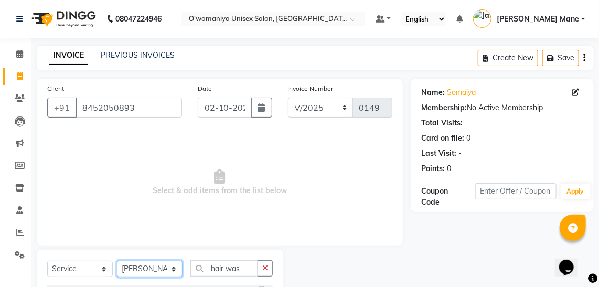
click at [159, 276] on select "Select Stylist [PERSON_NAME] [PERSON_NAME] Mane kajal [PERSON_NAME] [PERSON_NAM…" at bounding box center [150, 268] width 66 height 16
select select "93452"
click at [117, 260] on select "Select Stylist [PERSON_NAME] [PERSON_NAME] Mane kajal [PERSON_NAME] [PERSON_NAM…" at bounding box center [150, 268] width 66 height 16
click at [248, 269] on input "hair was" at bounding box center [224, 268] width 68 height 16
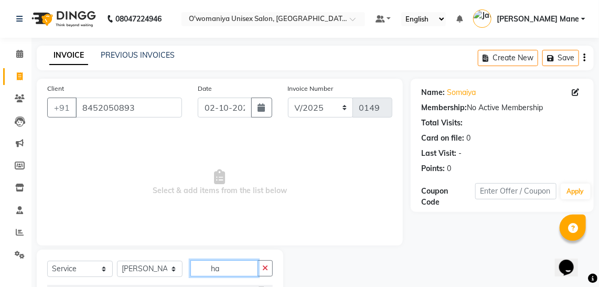
type input "h"
type input "thre"
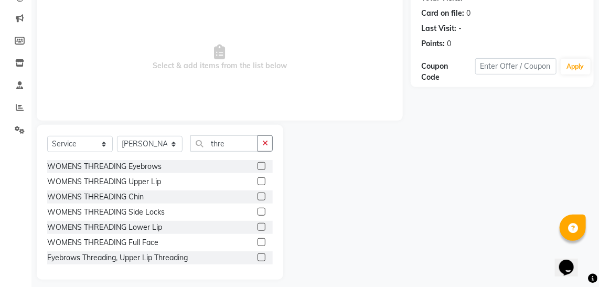
scroll to position [132, 0]
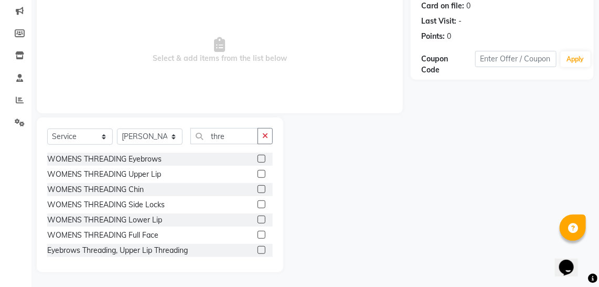
click at [257, 157] on label at bounding box center [261, 159] width 8 height 8
click at [257, 157] on input "checkbox" at bounding box center [260, 159] width 7 height 7
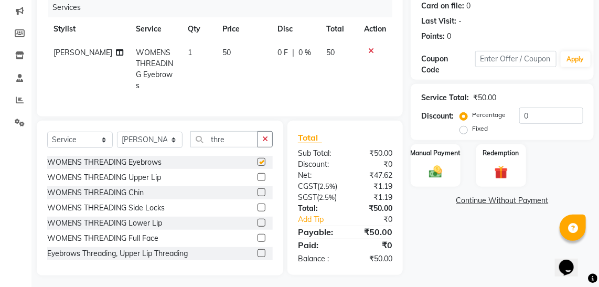
checkbox input "false"
click at [257, 175] on label at bounding box center [261, 177] width 8 height 8
click at [257, 175] on input "checkbox" at bounding box center [260, 177] width 7 height 7
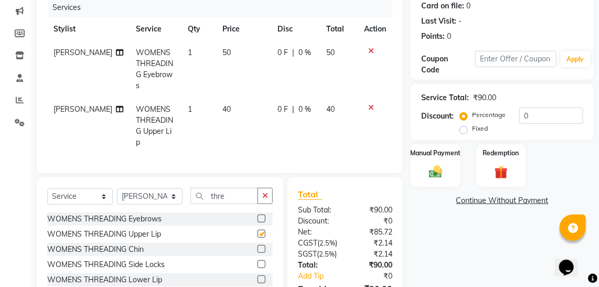
checkbox input "false"
click at [257, 245] on label at bounding box center [261, 249] width 8 height 8
click at [257, 246] on input "checkbox" at bounding box center [260, 249] width 7 height 7
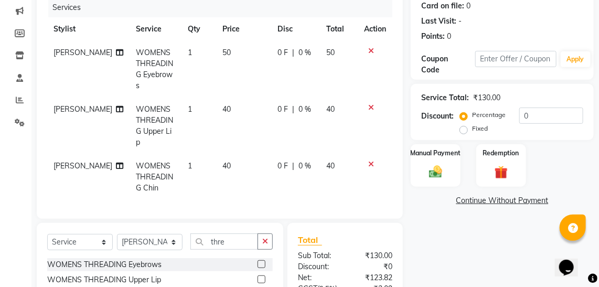
checkbox input "false"
click at [426, 258] on div "Name: Somaiya Membership: No Active Membership Total Visits: Card on file: 0 La…" at bounding box center [505, 162] width 191 height 431
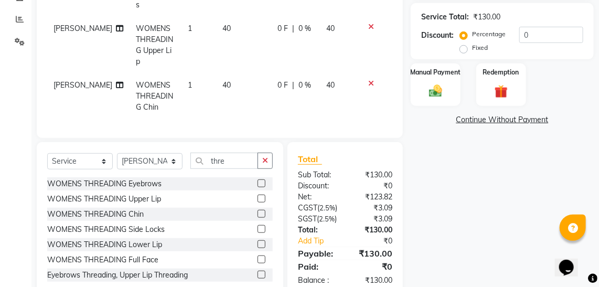
scroll to position [227, 0]
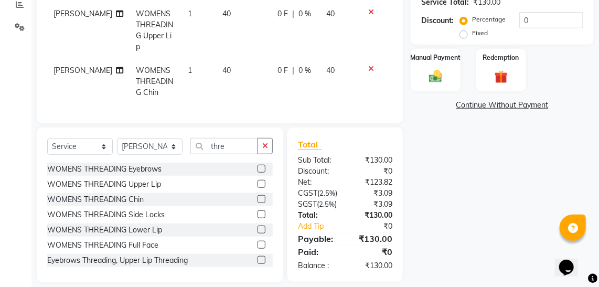
click at [257, 225] on label at bounding box center [261, 229] width 8 height 8
click at [257, 226] on input "checkbox" at bounding box center [260, 229] width 7 height 7
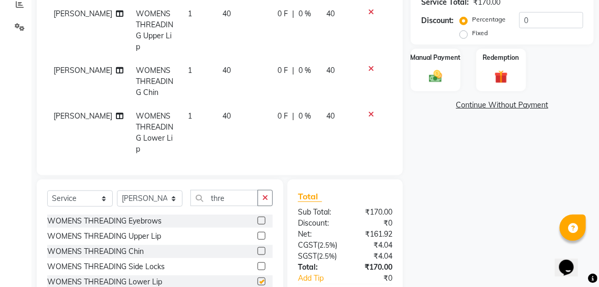
checkbox input "false"
click at [594, 87] on div "Manual Payment Redemption" at bounding box center [502, 70] width 199 height 42
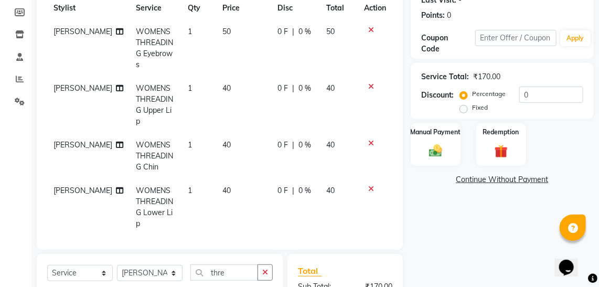
scroll to position [151, 0]
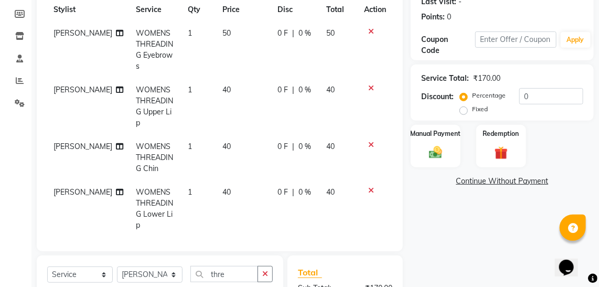
click at [222, 85] on span "40" at bounding box center [226, 89] width 8 height 9
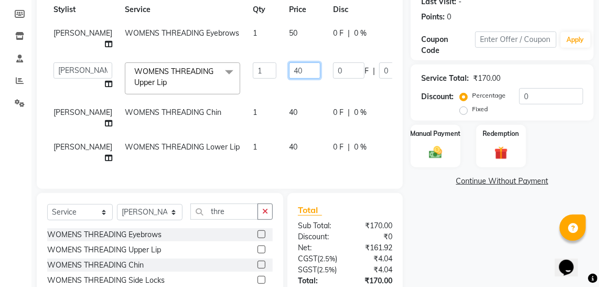
click at [289, 71] on input "40" at bounding box center [304, 70] width 31 height 16
type input "50"
click at [279, 110] on tbody "[PERSON_NAME] WOMENS THREADING Eyebrows 1 50 0 F | 0 % 50 [PERSON_NAME] [PERSON…" at bounding box center [267, 95] width 441 height 148
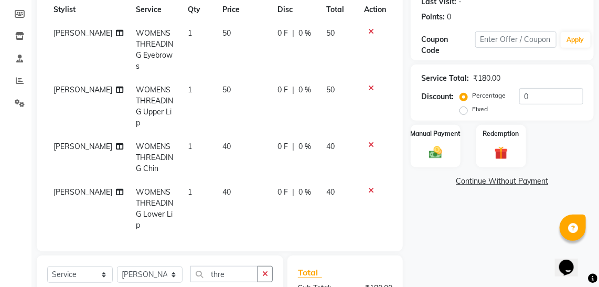
click at [224, 135] on td "40" at bounding box center [243, 158] width 55 height 46
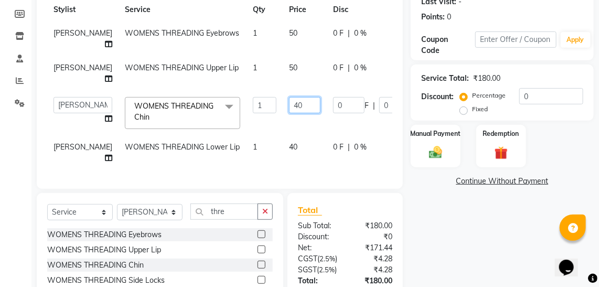
click at [289, 108] on input "40" at bounding box center [304, 105] width 31 height 16
type input "50"
click at [284, 144] on tbody "[PERSON_NAME] WOMENS THREADING Eyebrows 1 50 0 F | 0 % 50 [PERSON_NAME] WOMENS …" at bounding box center [267, 95] width 441 height 148
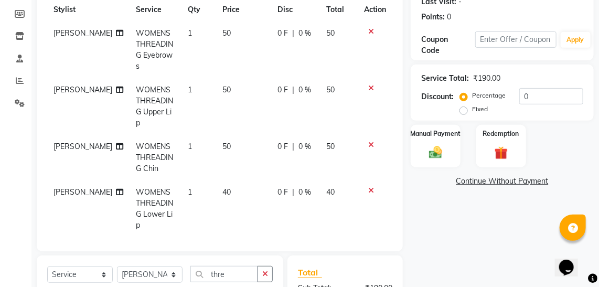
click at [219, 180] on td "40" at bounding box center [243, 208] width 55 height 57
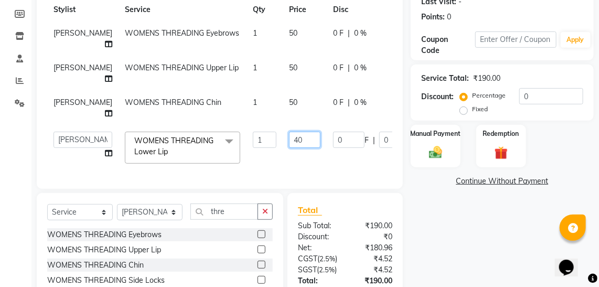
click at [289, 140] on input "40" at bounding box center [304, 140] width 31 height 16
type input "50"
click at [276, 176] on div "Services Stylist Service Qty Price Disc Total Action [PERSON_NAME] WOMENS THREA…" at bounding box center [219, 79] width 345 height 200
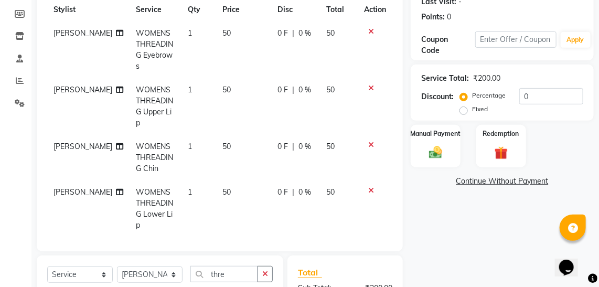
scroll to position [289, 0]
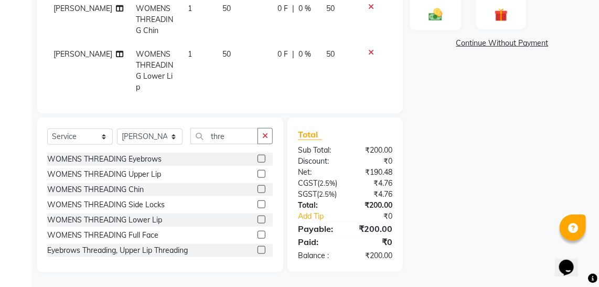
click at [438, 14] on img at bounding box center [435, 14] width 23 height 16
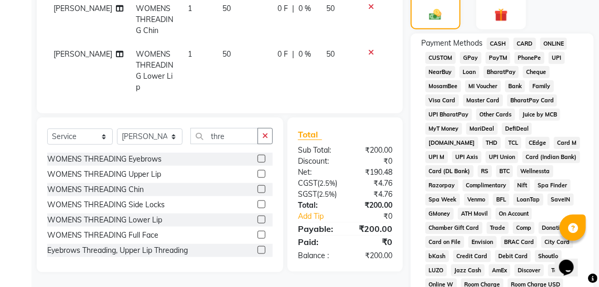
click at [496, 39] on span "CASH" at bounding box center [497, 44] width 23 height 12
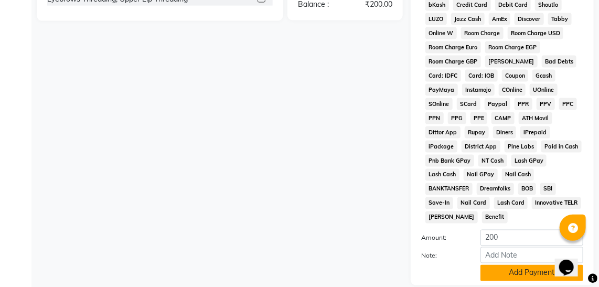
click at [534, 265] on button "Add Payment" at bounding box center [531, 273] width 103 height 16
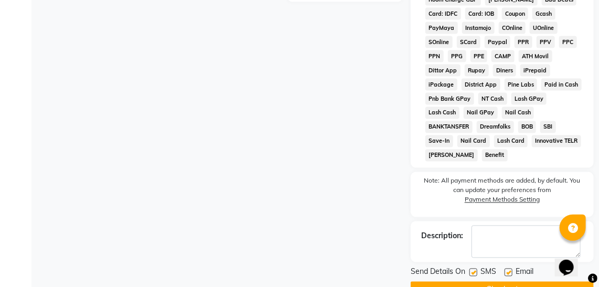
scroll to position [613, 0]
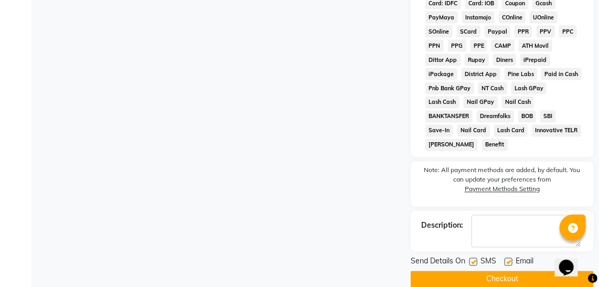
click at [549, 271] on button "Checkout" at bounding box center [501, 279] width 183 height 16
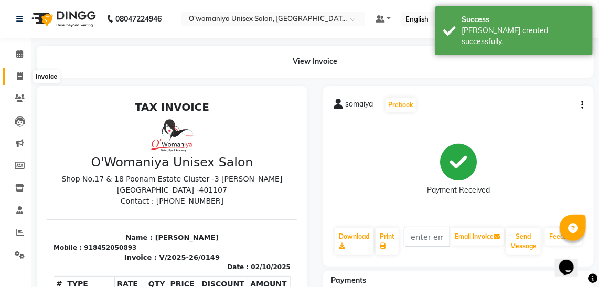
click at [18, 81] on span at bounding box center [19, 77] width 18 height 12
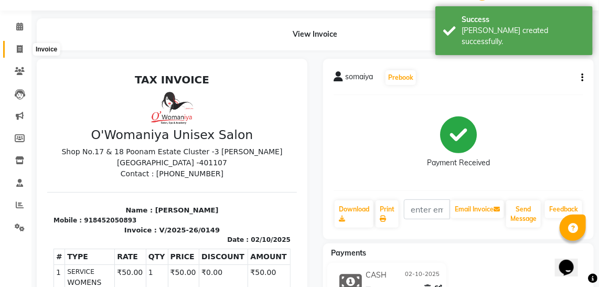
select select "service"
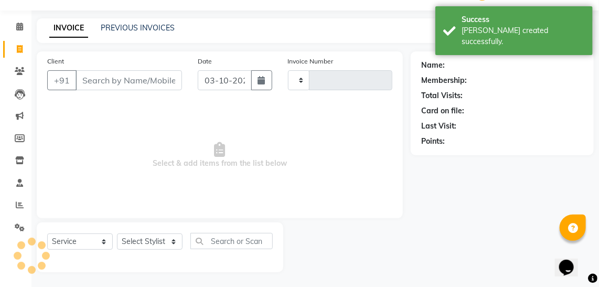
type input "0150"
select select "6581"
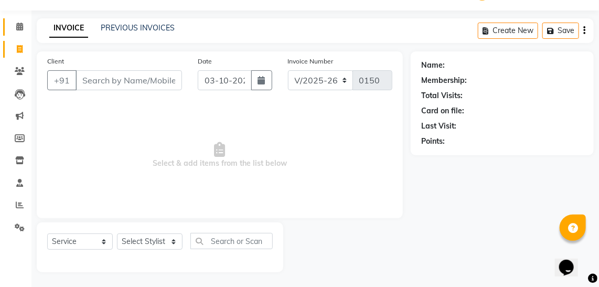
click at [29, 28] on li "Calendar" at bounding box center [15, 27] width 31 height 23
click at [23, 26] on span at bounding box center [19, 27] width 18 height 12
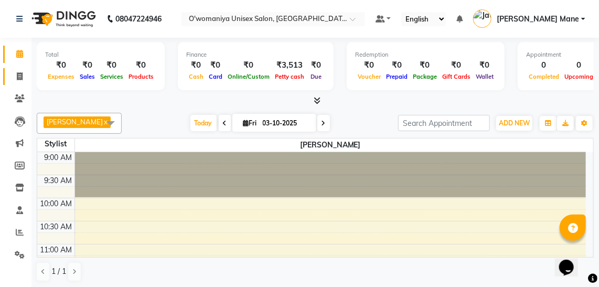
click at [18, 82] on link "Invoice" at bounding box center [15, 76] width 25 height 17
select select "service"
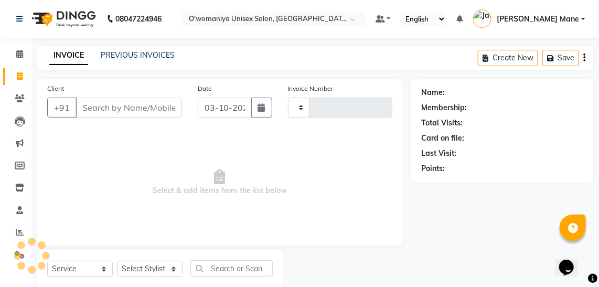
type input "0150"
select select "6581"
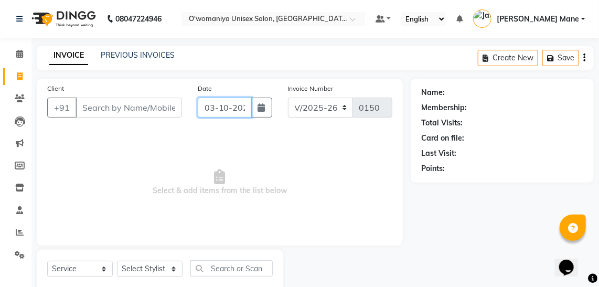
click at [212, 108] on input "03-10-2025" at bounding box center [225, 107] width 54 height 20
select select "10"
select select "2025"
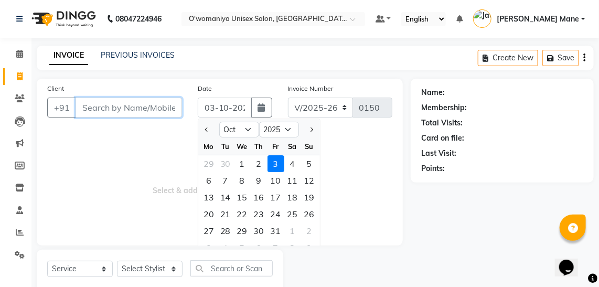
click at [143, 111] on input "Client" at bounding box center [128, 107] width 106 height 20
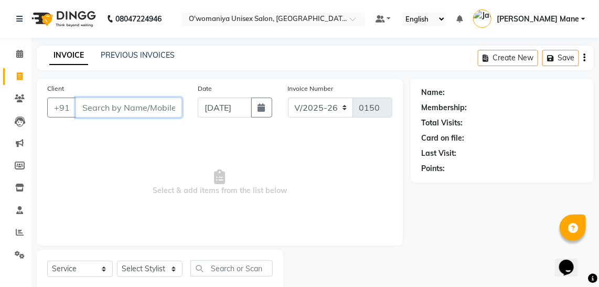
click at [131, 108] on input "Client" at bounding box center [128, 107] width 106 height 20
type input "02-10-2025"
type input "7021160795"
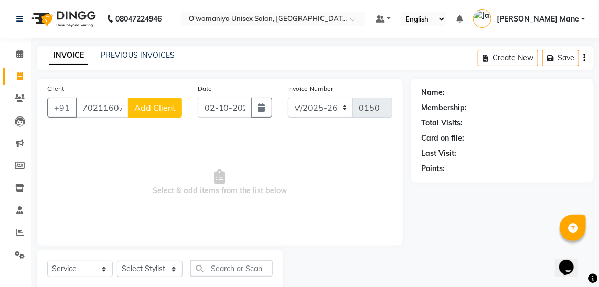
click at [166, 105] on span "Add Client" at bounding box center [154, 107] width 41 height 10
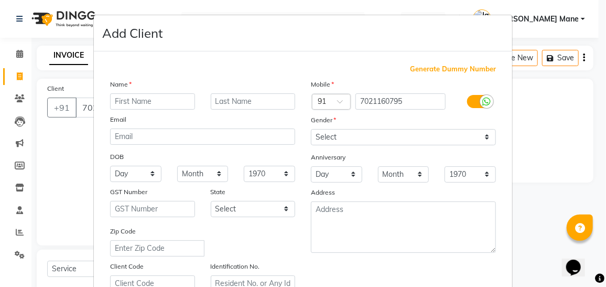
click at [158, 106] on input "text" at bounding box center [152, 101] width 85 height 16
type input "kannu"
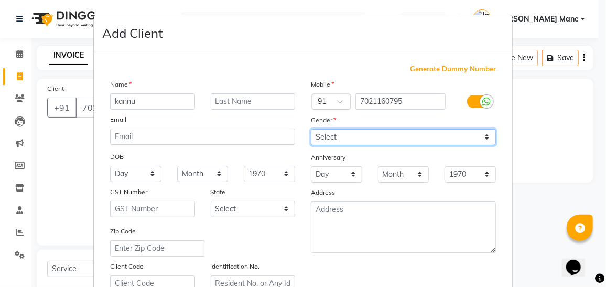
click at [323, 135] on select "Select [DEMOGRAPHIC_DATA] [DEMOGRAPHIC_DATA] Other Prefer Not To Say" at bounding box center [403, 137] width 185 height 16
select select "[DEMOGRAPHIC_DATA]"
click at [311, 129] on select "Select [DEMOGRAPHIC_DATA] [DEMOGRAPHIC_DATA] Other Prefer Not To Say" at bounding box center [403, 137] width 185 height 16
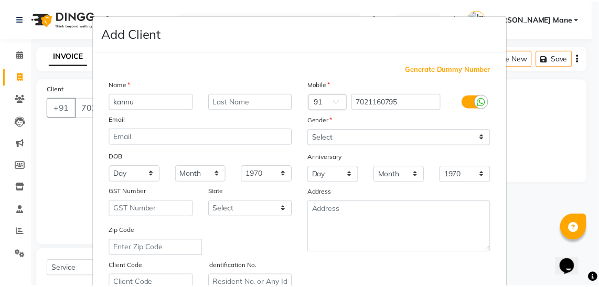
scroll to position [193, 0]
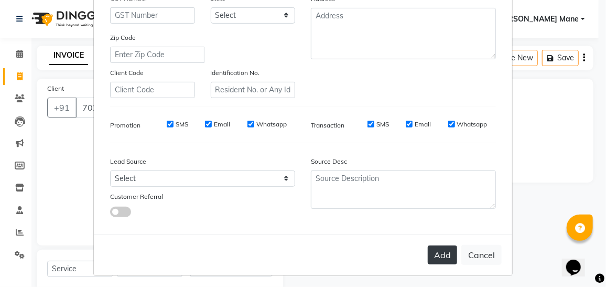
click at [439, 252] on button "Add" at bounding box center [442, 254] width 29 height 19
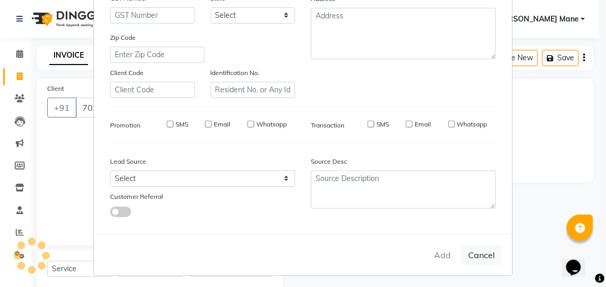
select select
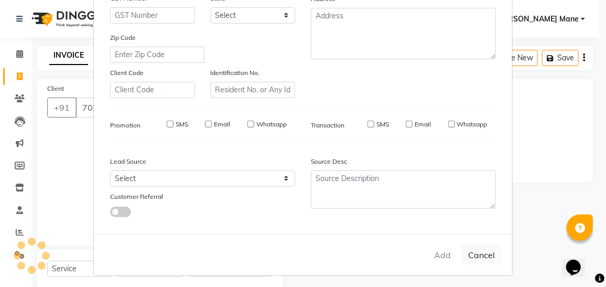
select select
checkbox input "false"
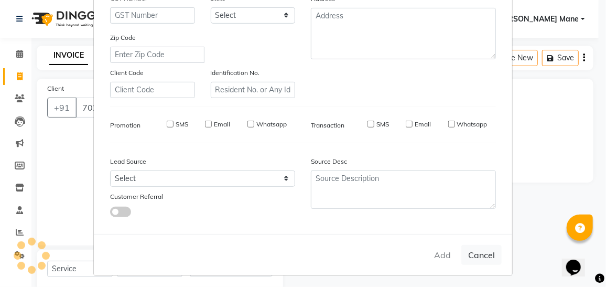
checkbox input "false"
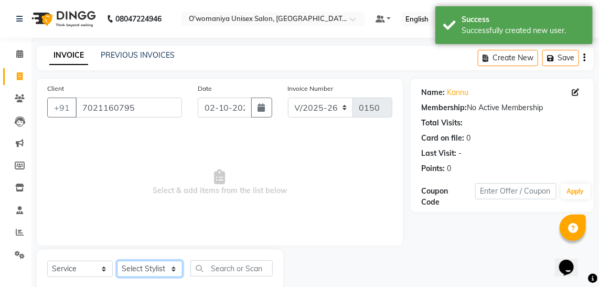
click at [150, 268] on select "Select Stylist [PERSON_NAME] [PERSON_NAME] Mane kajal [PERSON_NAME] [PERSON_NAM…" at bounding box center [150, 268] width 66 height 16
select select "53030"
click at [117, 260] on select "Select Stylist [PERSON_NAME] [PERSON_NAME] Mane kajal [PERSON_NAME] [PERSON_NAM…" at bounding box center [150, 268] width 66 height 16
click at [214, 266] on input "text" at bounding box center [231, 268] width 82 height 16
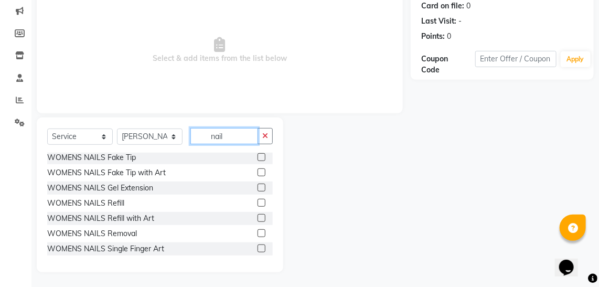
scroll to position [71, 0]
type input "nail"
click at [272, 251] on div "WOMENS NAILS Basic Extension with Gel [DEMOGRAPHIC_DATA] WOMENS NAILS Extension…" at bounding box center [159, 205] width 225 height 105
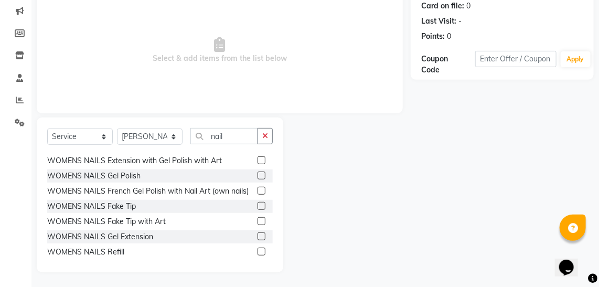
scroll to position [0, 0]
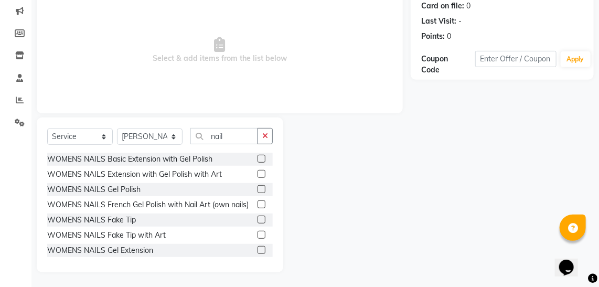
click at [257, 223] on label at bounding box center [261, 219] width 8 height 8
click at [257, 223] on input "checkbox" at bounding box center [260, 219] width 7 height 7
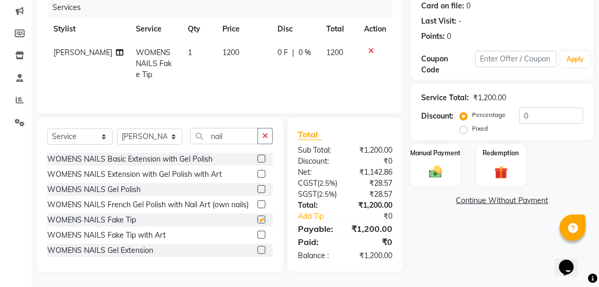
checkbox input "false"
click at [222, 52] on span "1200" at bounding box center [230, 52] width 17 height 9
select select "53030"
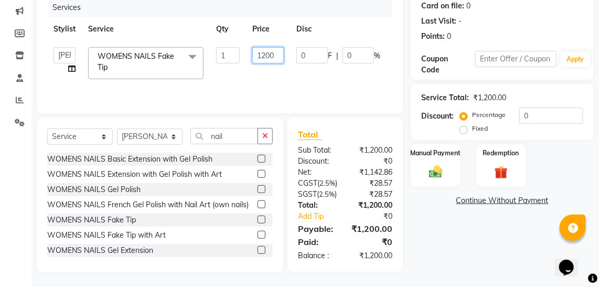
click at [263, 52] on input "1200" at bounding box center [267, 55] width 31 height 16
type input "1500"
click at [321, 83] on tr "[PERSON_NAME] [PERSON_NAME] Mane kajal [PERSON_NAME] [PERSON_NAME] [MEDICAL_DAT…" at bounding box center [249, 63] width 404 height 45
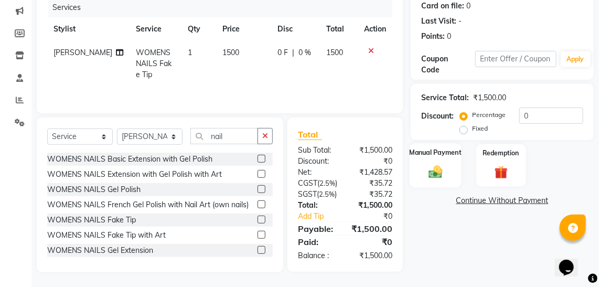
click at [436, 159] on div "Manual Payment" at bounding box center [435, 165] width 52 height 45
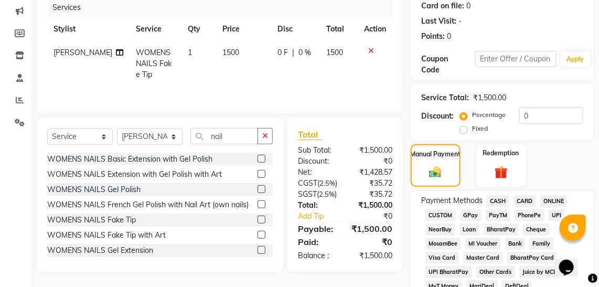
click at [469, 213] on span "GPay" at bounding box center [470, 215] width 21 height 12
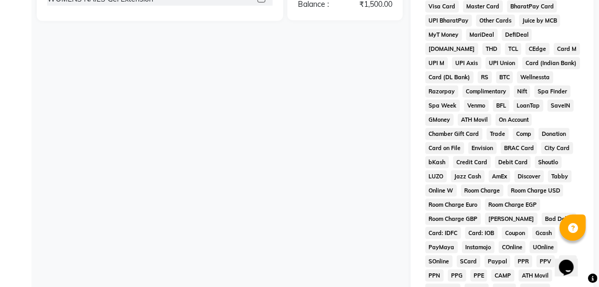
scroll to position [610, 0]
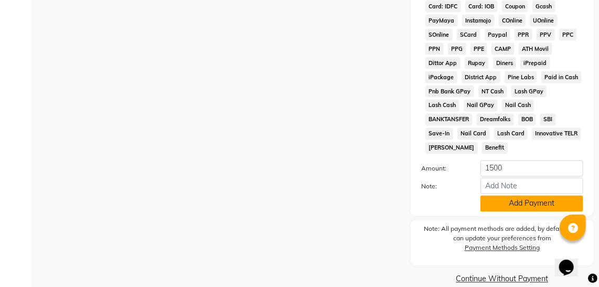
click at [553, 195] on button "Add Payment" at bounding box center [531, 203] width 103 height 16
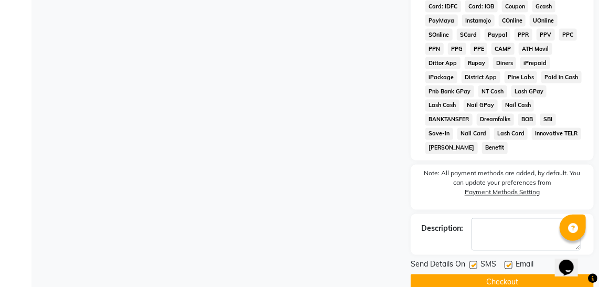
click at [474, 274] on button "Checkout" at bounding box center [501, 282] width 183 height 16
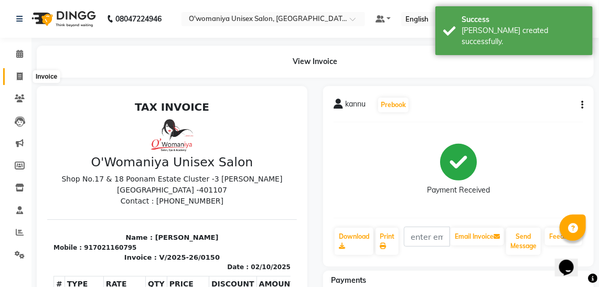
click at [17, 75] on icon at bounding box center [20, 76] width 6 height 8
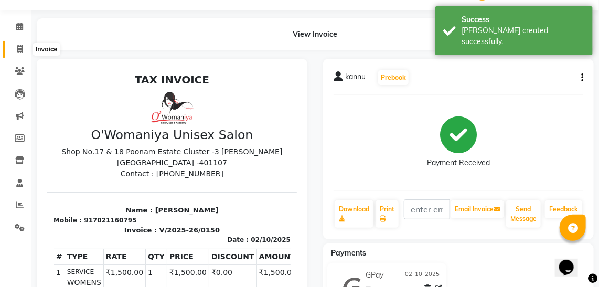
select select "service"
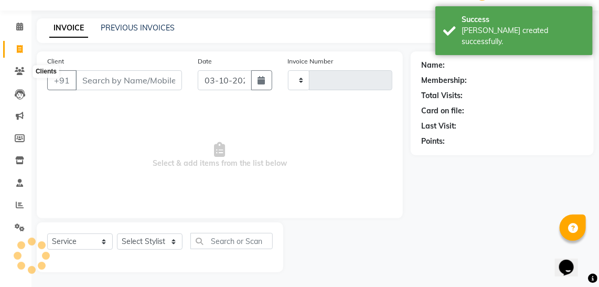
type input "0151"
select select "6581"
